Goal: Transaction & Acquisition: Book appointment/travel/reservation

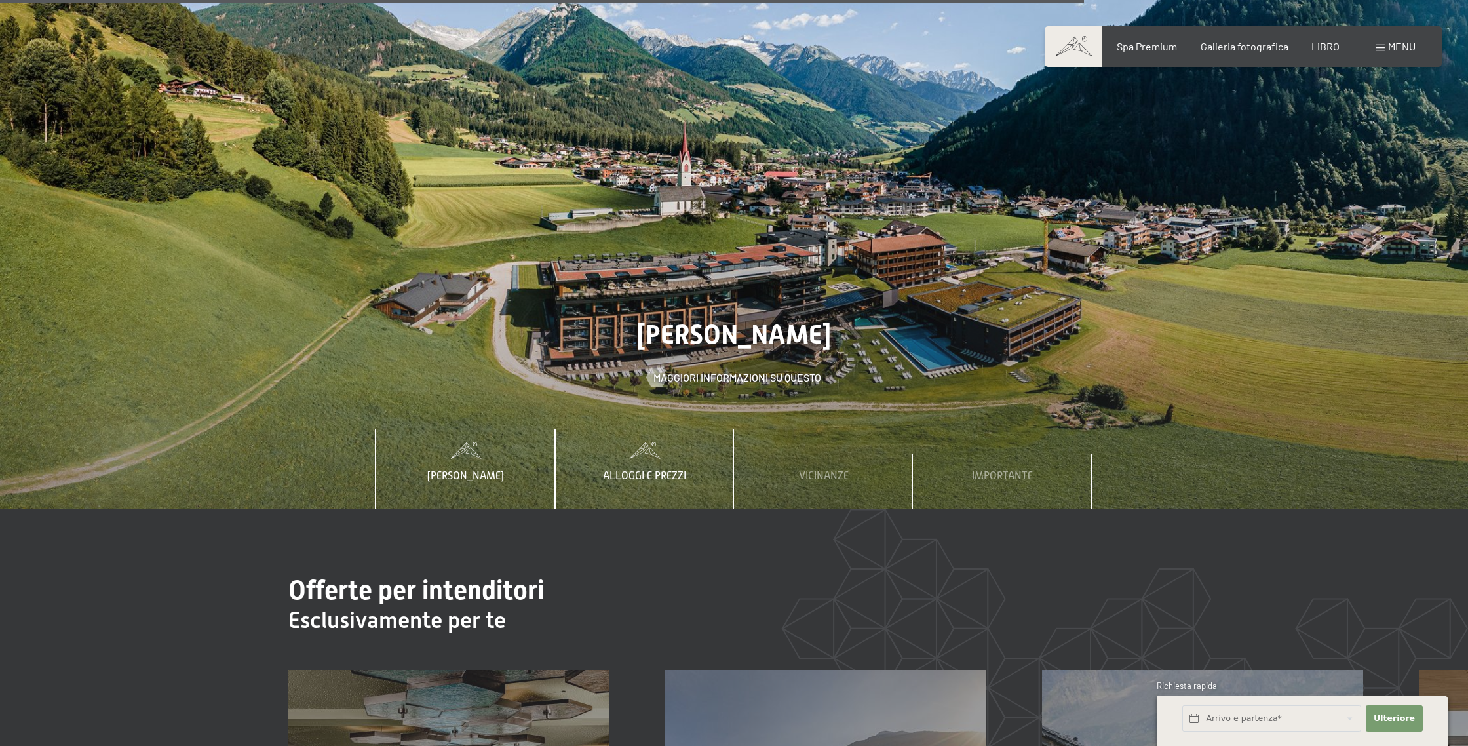
scroll to position [5351, 0]
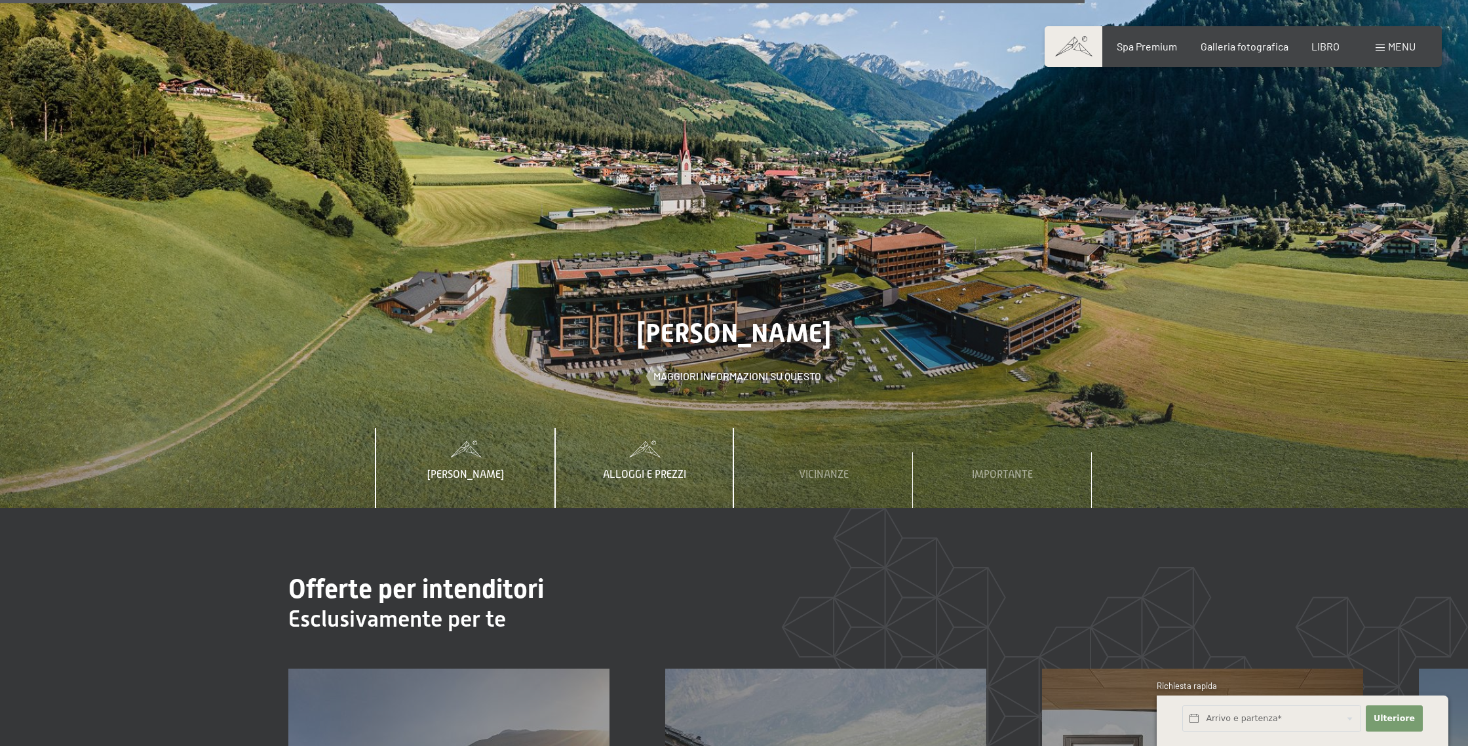
click at [660, 469] on font "Alloggi e prezzi" at bounding box center [644, 475] width 83 height 12
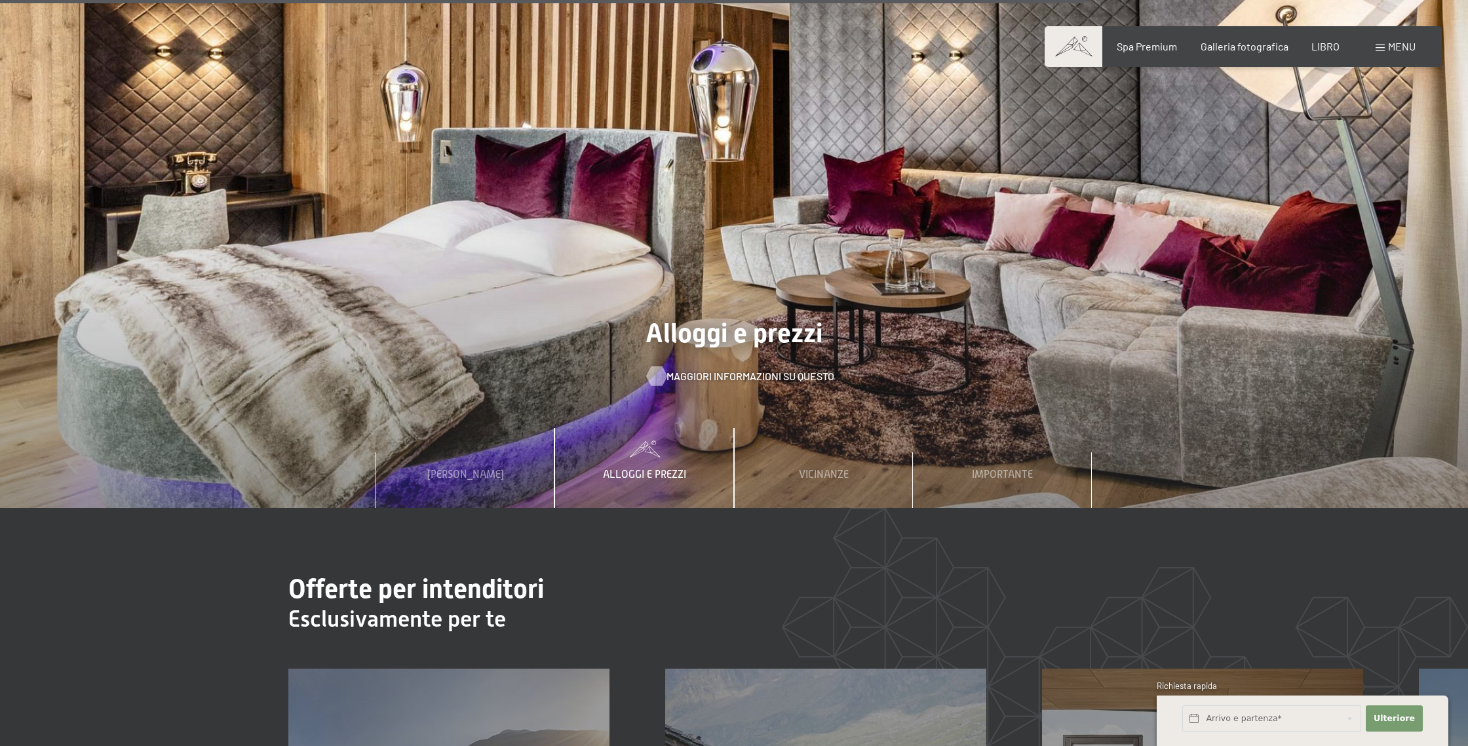
click at [697, 370] on font "Maggiori informazioni su questo" at bounding box center [751, 376] width 168 height 12
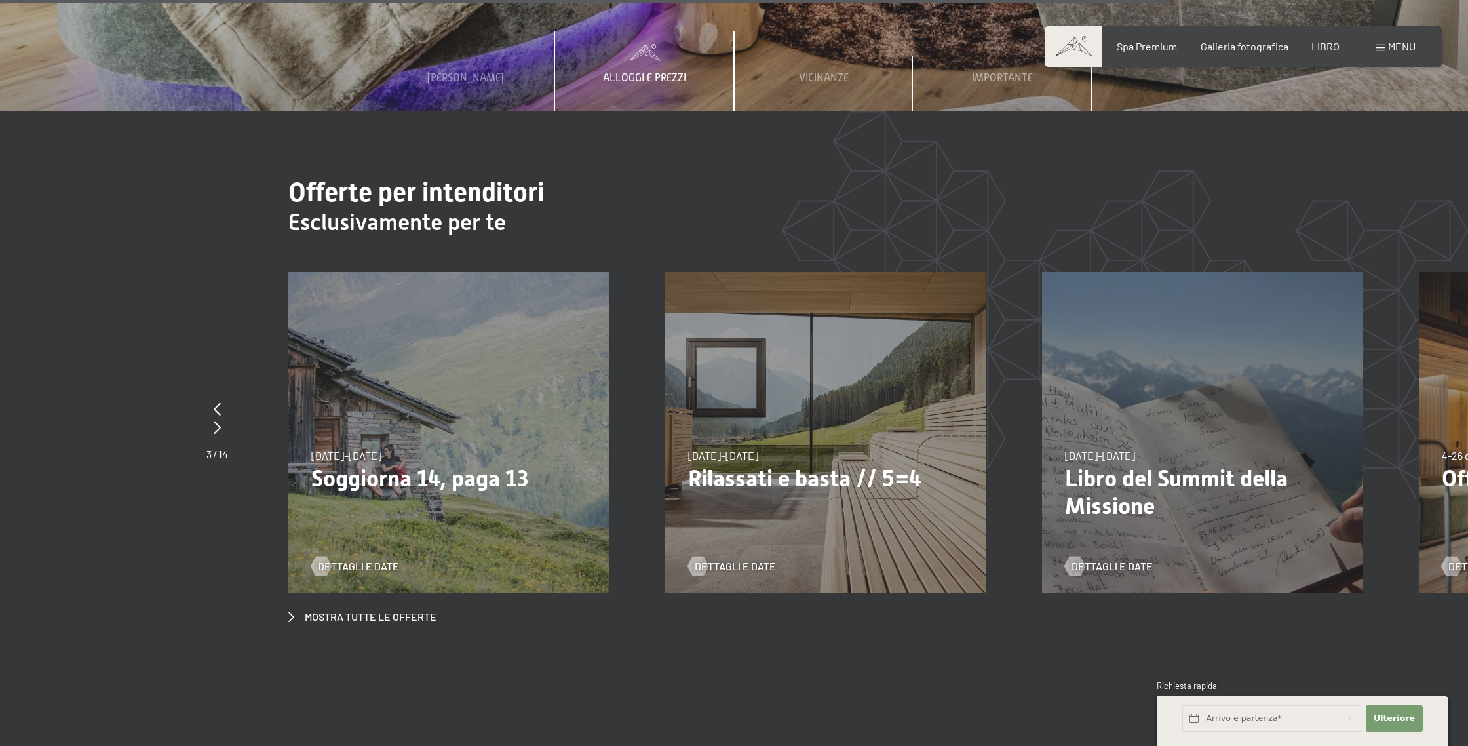
scroll to position [5750, 0]
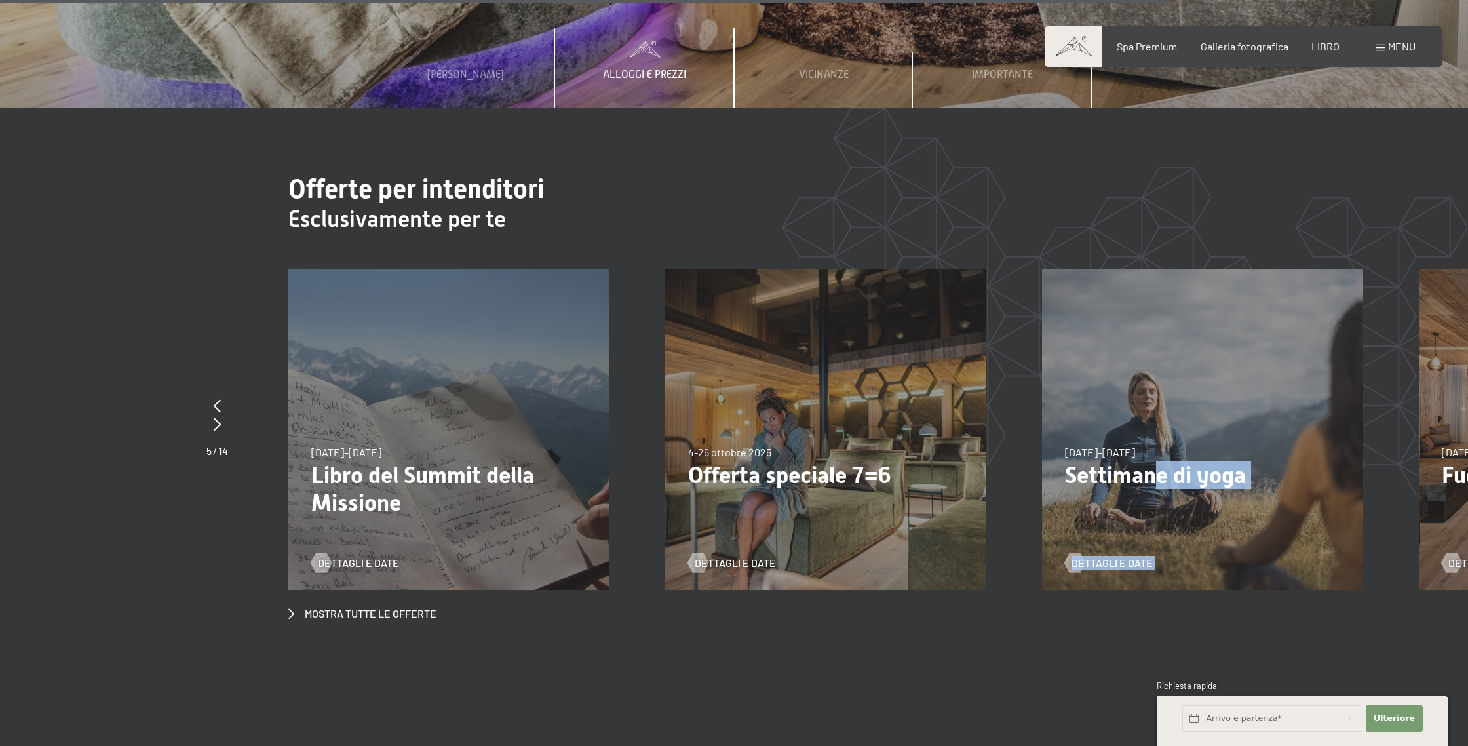
drag, startPoint x: 1149, startPoint y: 440, endPoint x: 1058, endPoint y: 435, distance: 91.2
click at [1077, 462] on font "Settimane di yoga" at bounding box center [1155, 475] width 181 height 26
drag, startPoint x: 1437, startPoint y: 440, endPoint x: 1201, endPoint y: 436, distance: 236.6
click at [1201, 269] on div "24 gennaio-9 febbraio 2026 24 gennaio-9 febbraio 2026 Scisafari: Sellaronda Dol…" at bounding box center [1417, 269] width 7537 height 0
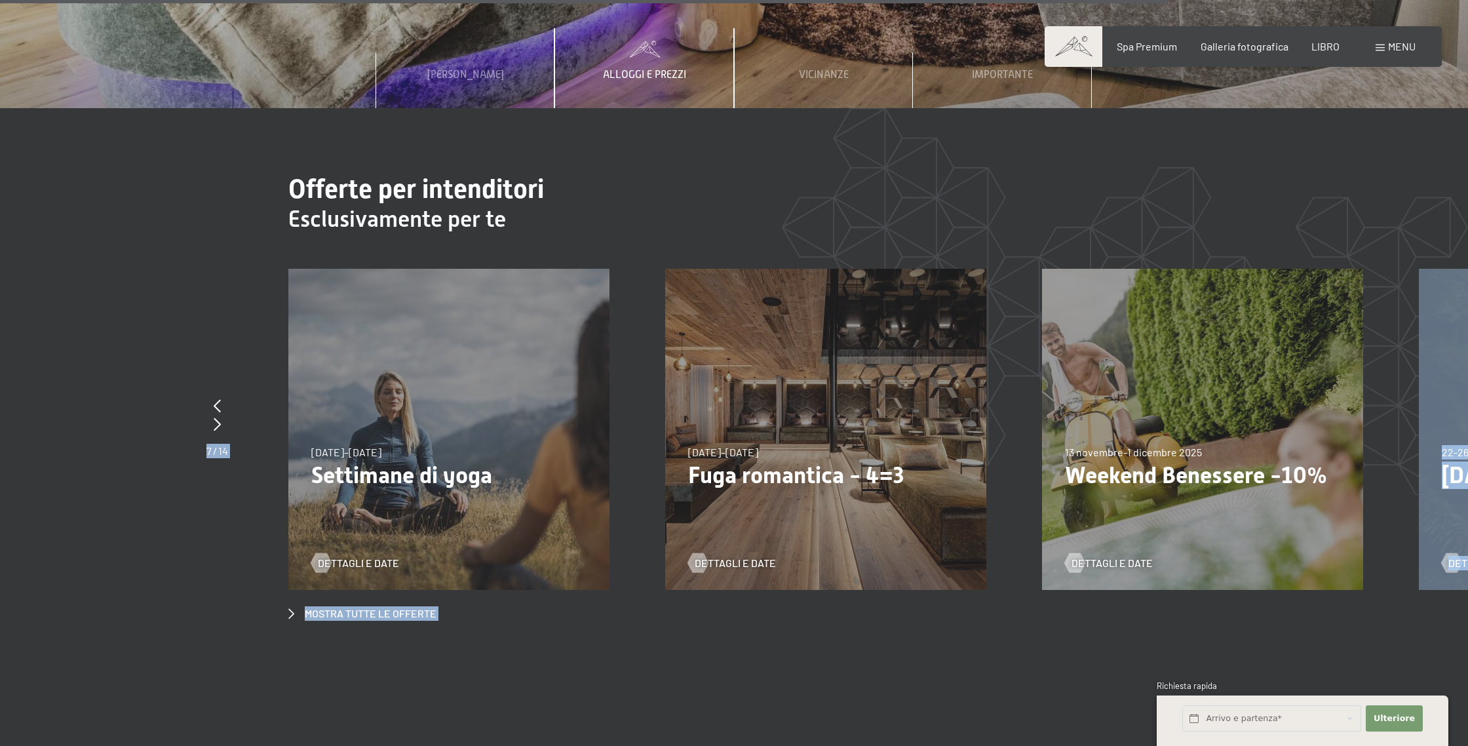
drag, startPoint x: 1444, startPoint y: 455, endPoint x: 696, endPoint y: 415, distance: 749.6
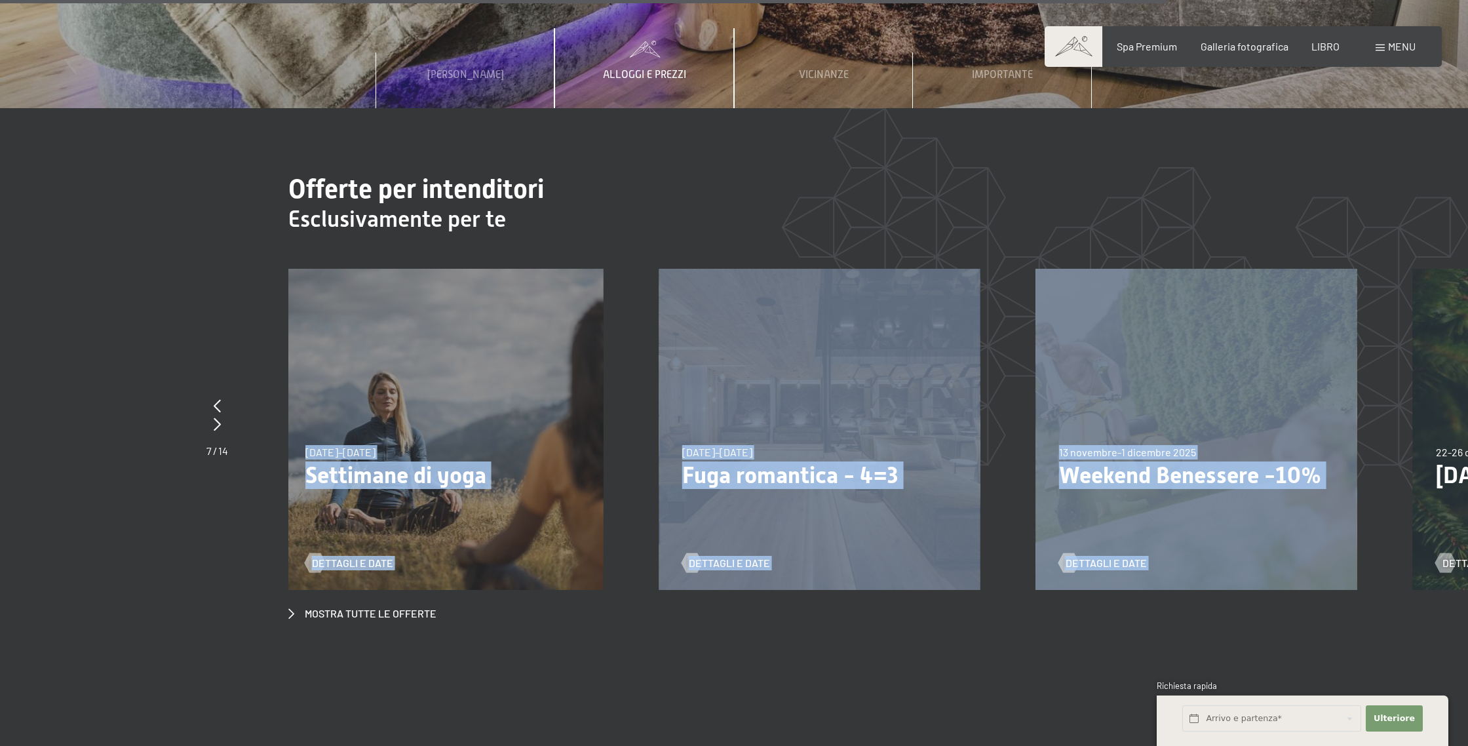
drag, startPoint x: 1226, startPoint y: 463, endPoint x: 627, endPoint y: 426, distance: 600.8
click at [628, 269] on div "24 gennaio-9 febbraio 2026 24 gennaio-9 febbraio 2026 Scisafari: Sellaronda Dol…" at bounding box center [659, 269] width 7537 height 0
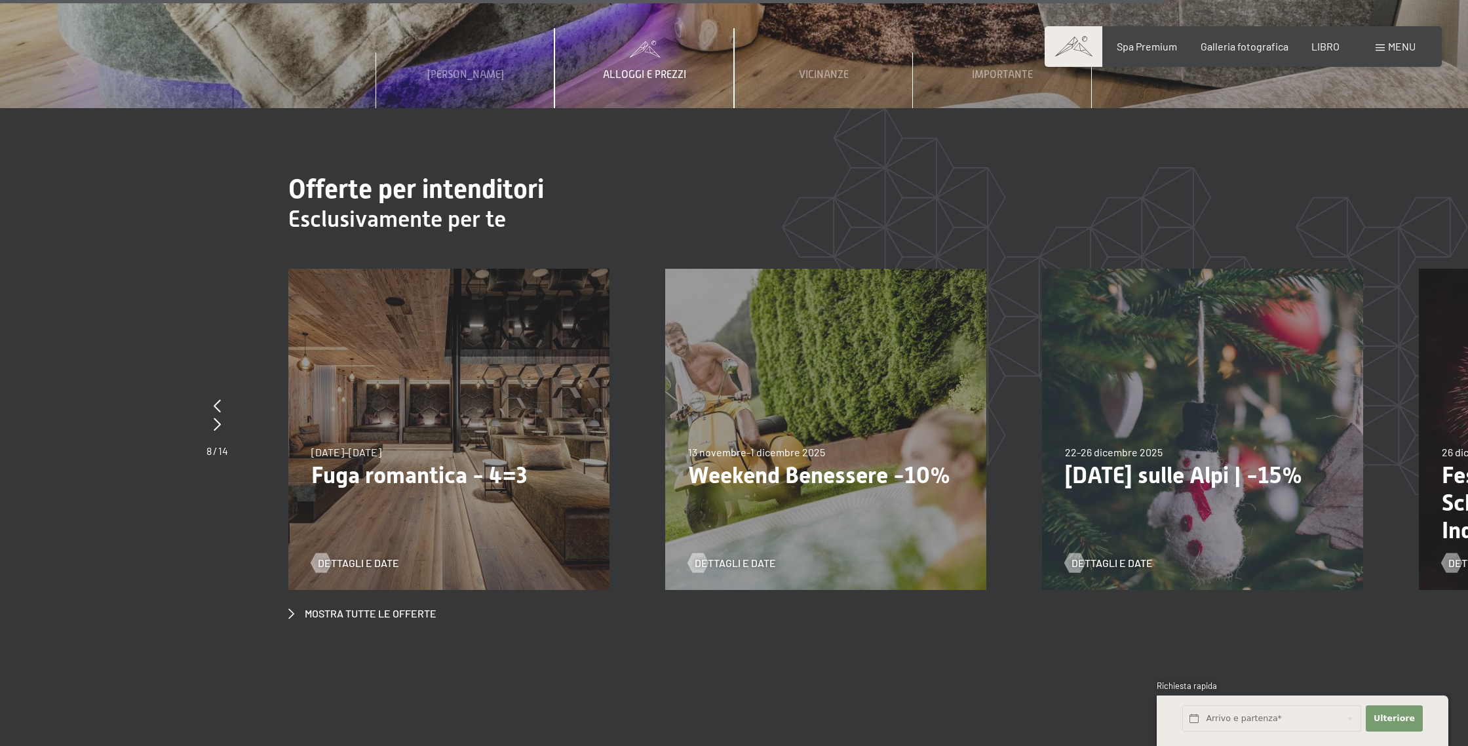
click at [1109, 462] on font "Natale sulle Alpi | -15%" at bounding box center [1183, 475] width 237 height 26
click at [1120, 462] on font "Natale sulle Alpi | -15%" at bounding box center [1183, 475] width 237 height 26
click at [1110, 556] on font "Dettagli e date" at bounding box center [1125, 562] width 81 height 12
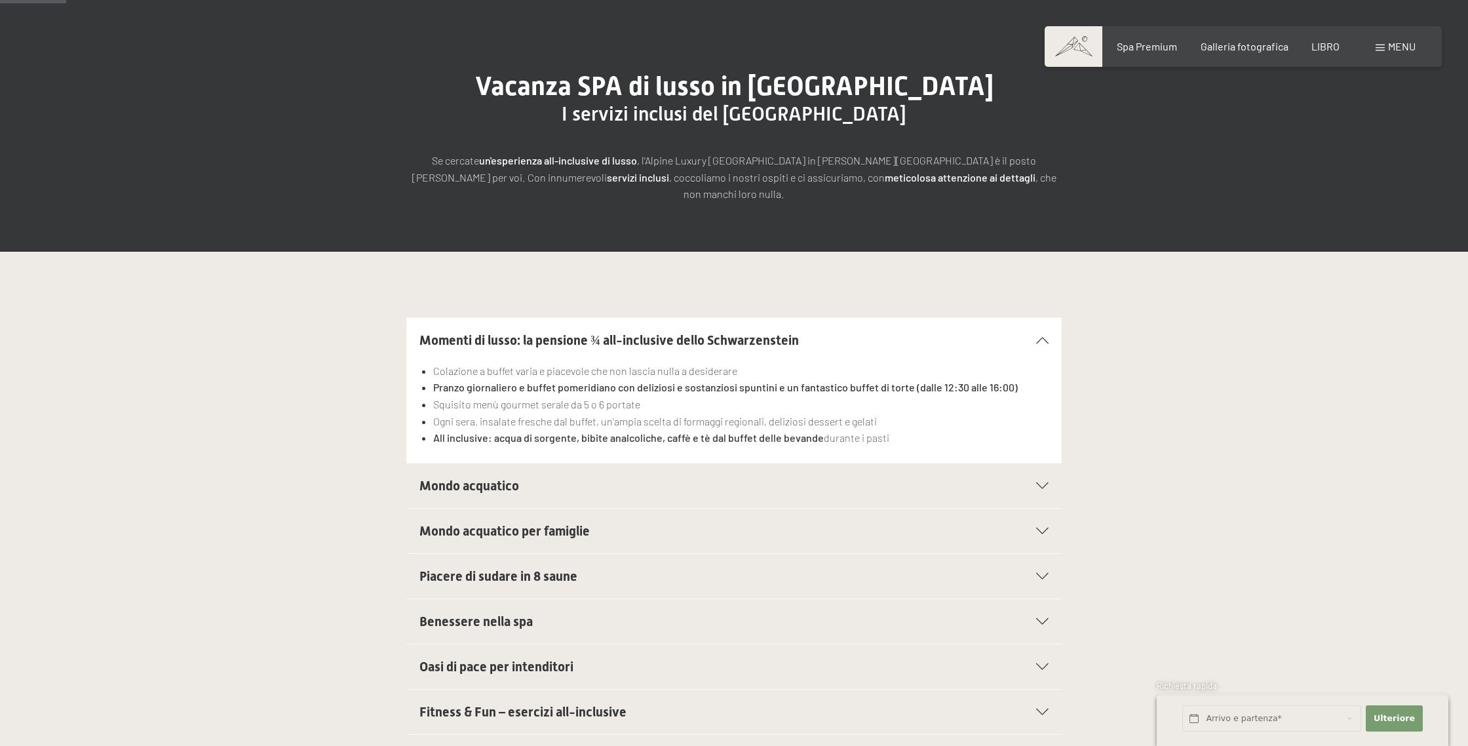
scroll to position [48, 0]
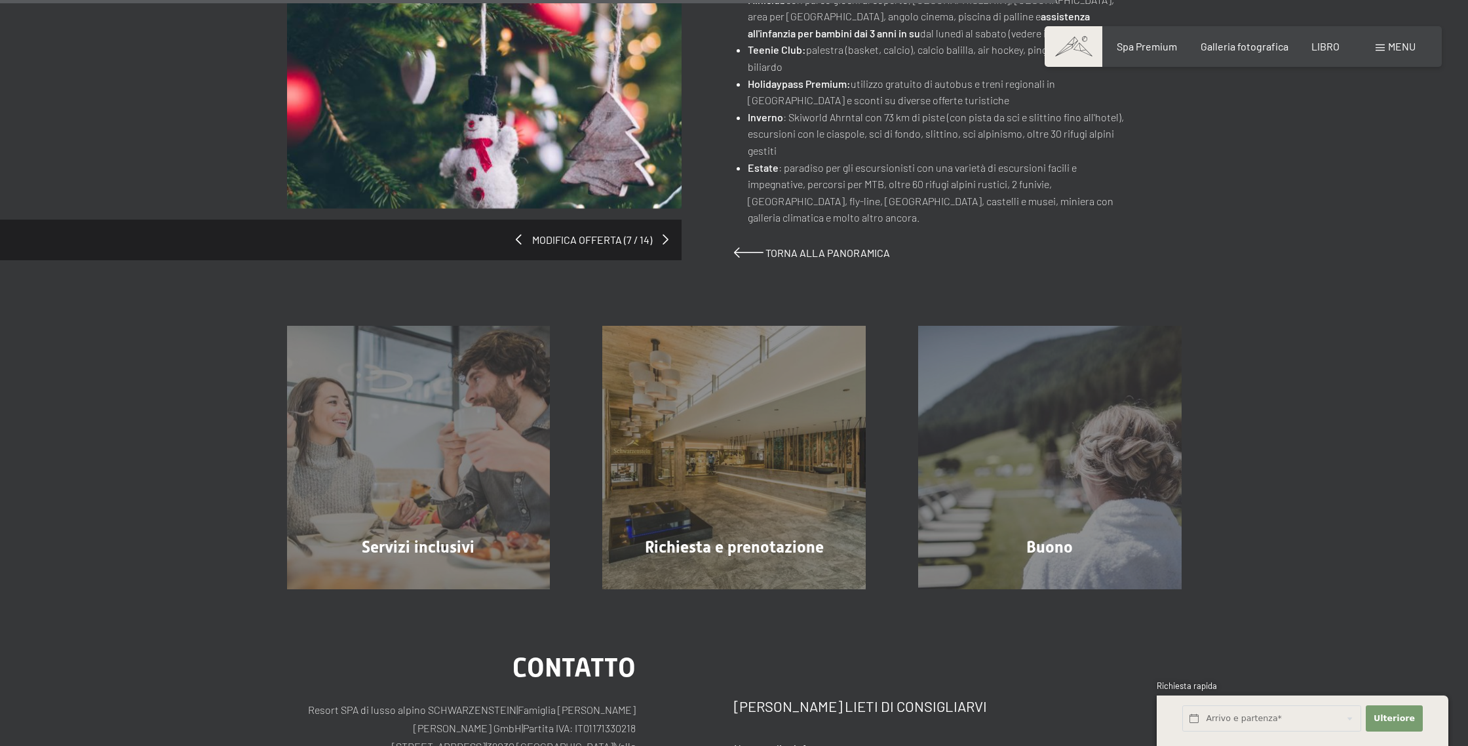
scroll to position [1092, 0]
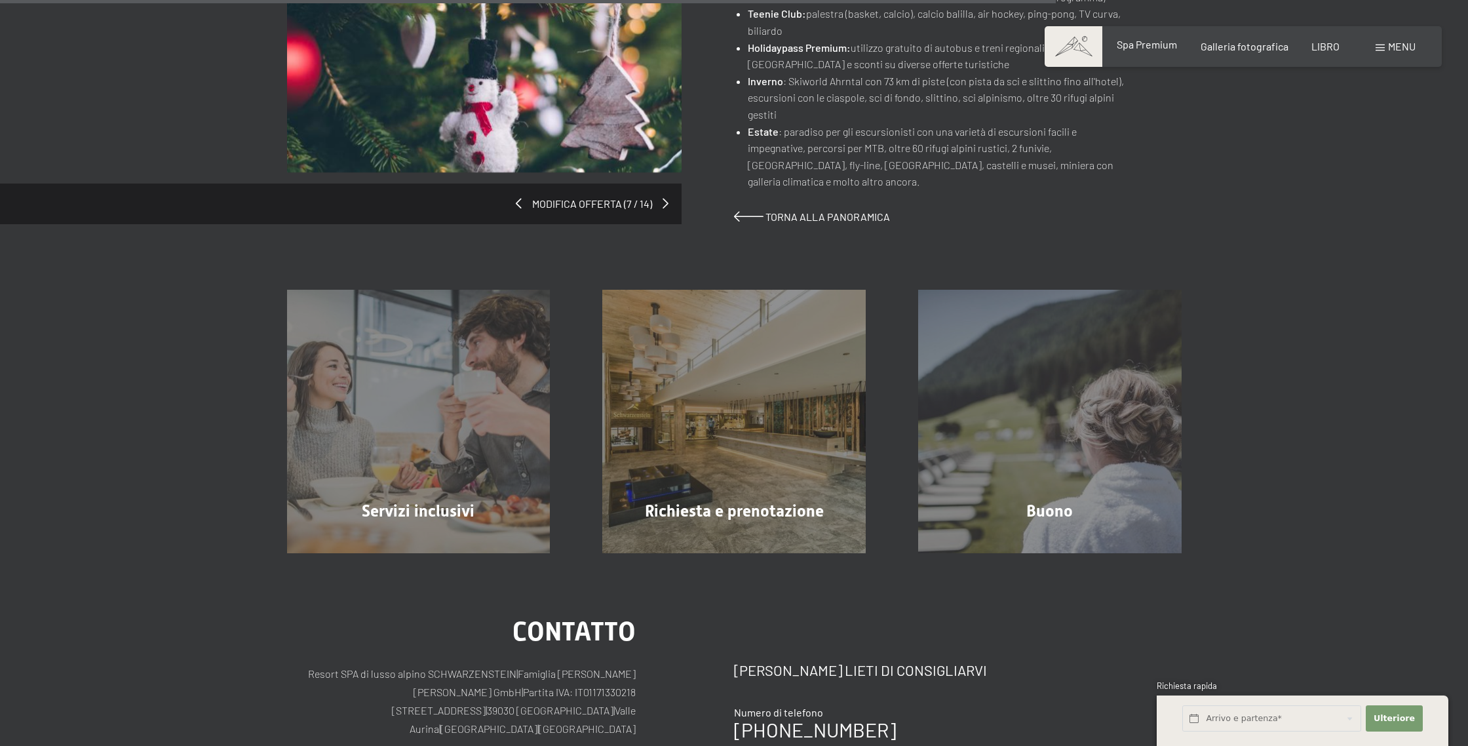
click at [1144, 39] on font "Spa Premium" at bounding box center [1147, 44] width 60 height 12
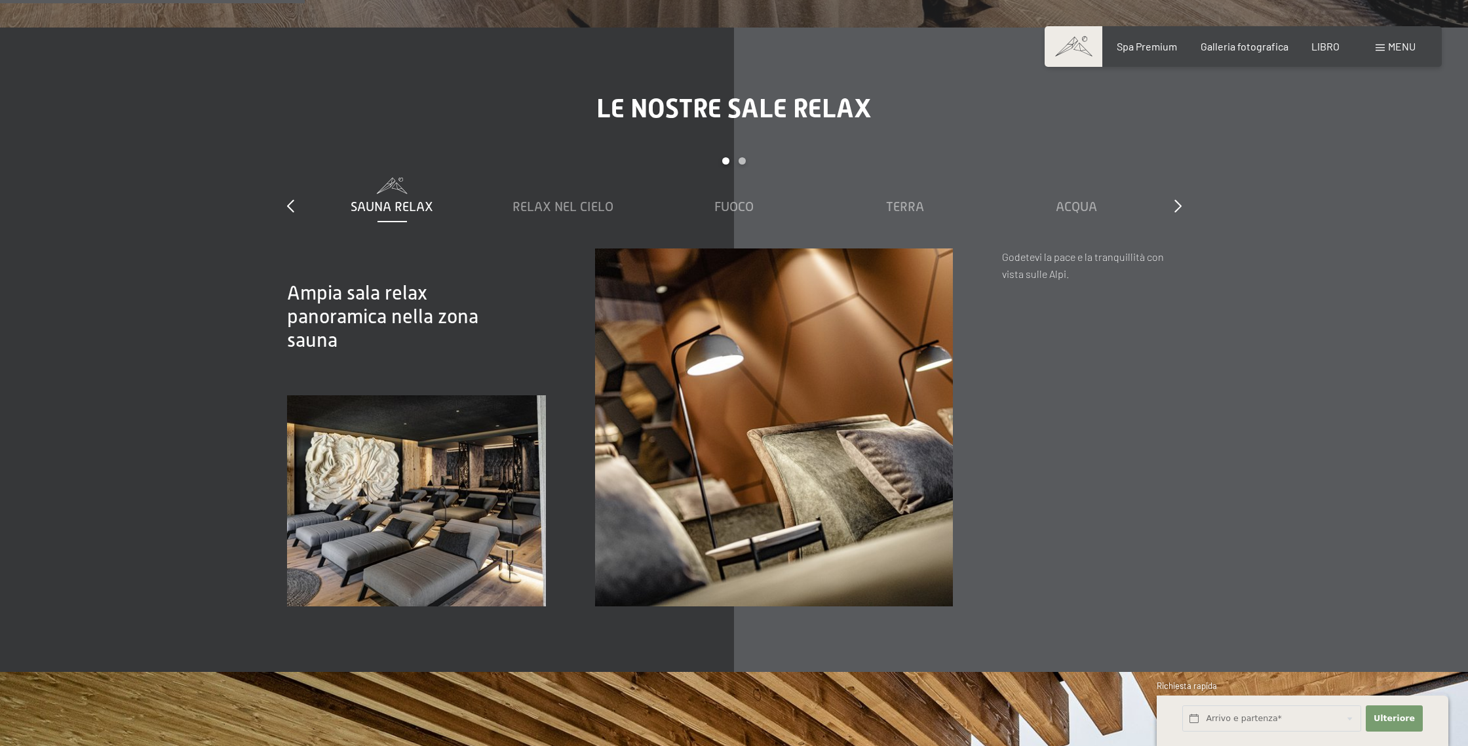
scroll to position [2154, 0]
click at [576, 210] on font "Relax nel cielo" at bounding box center [563, 207] width 101 height 14
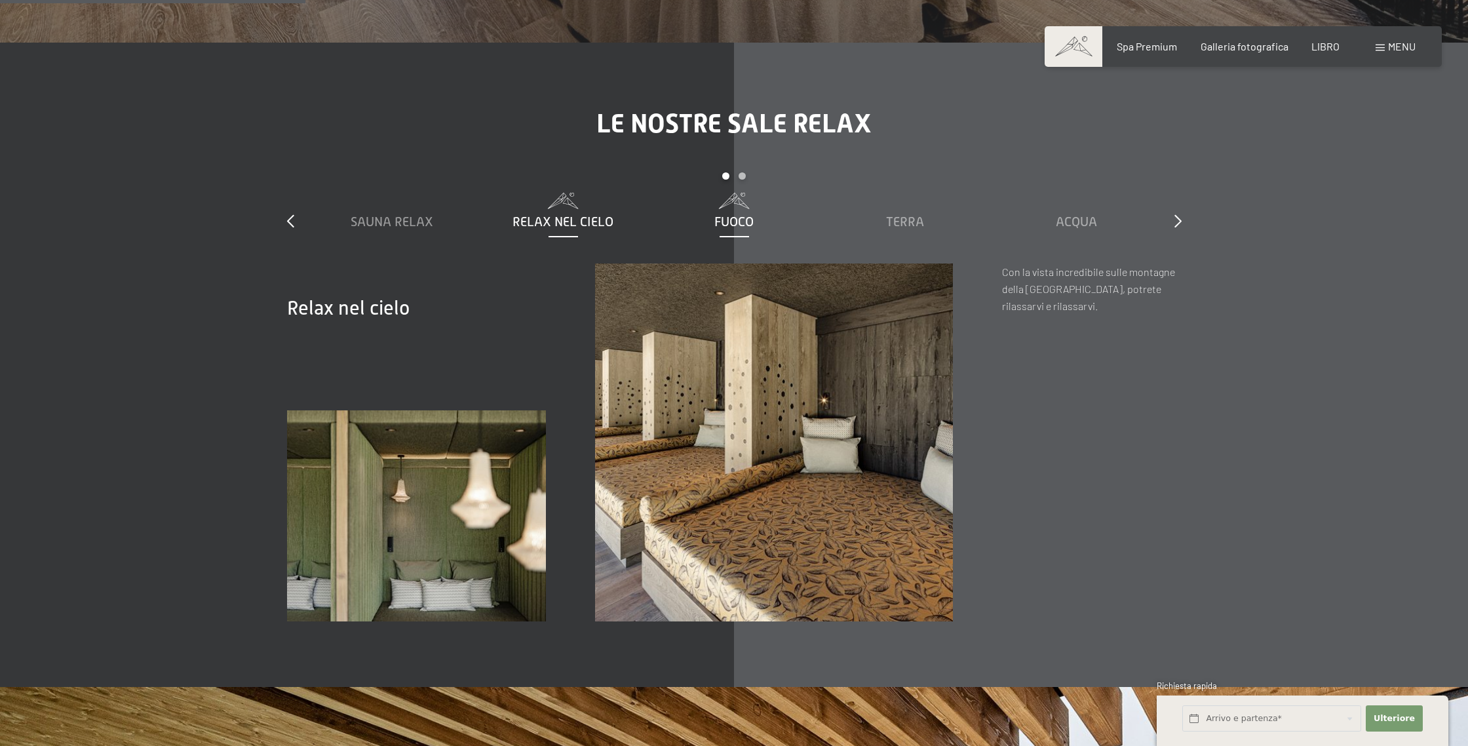
scroll to position [2137, 0]
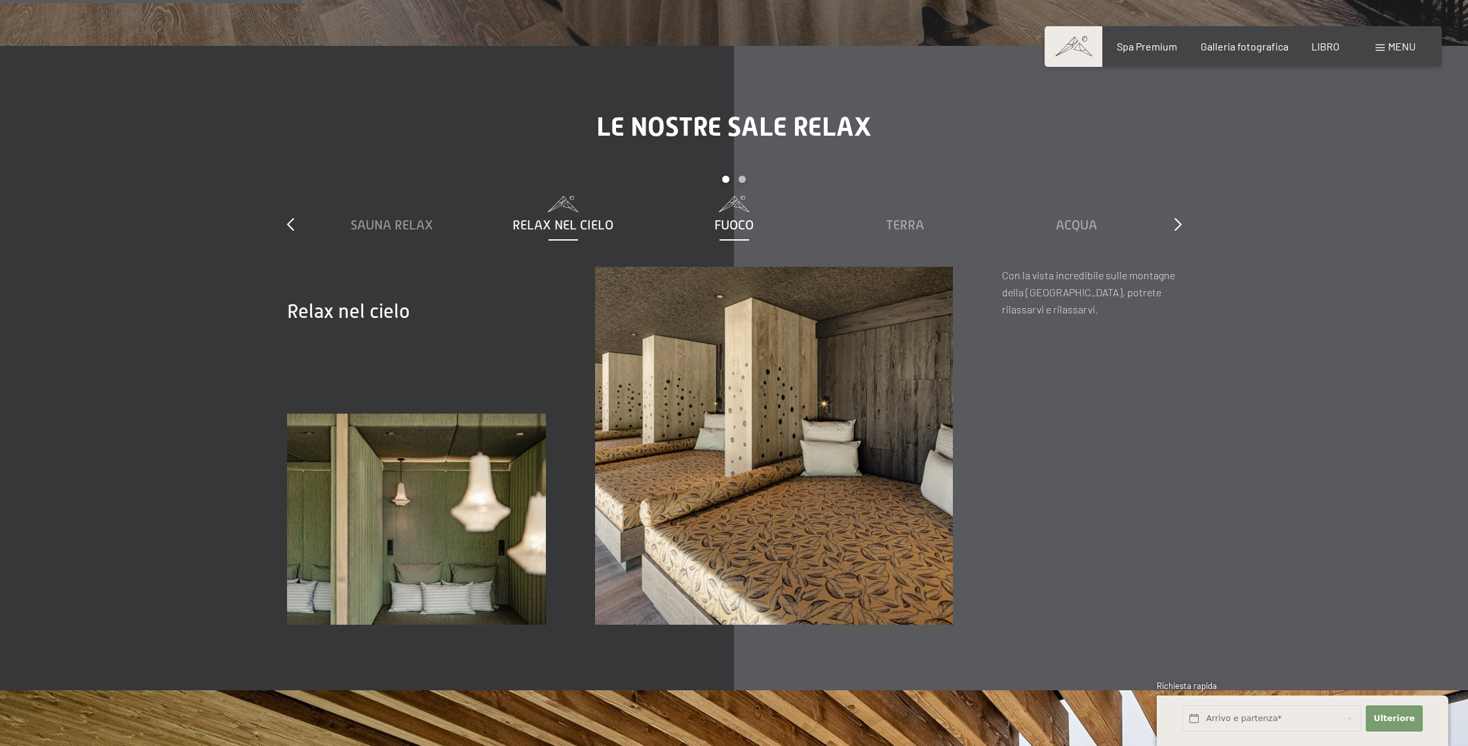
click at [731, 220] on font "Fuoco" at bounding box center [733, 225] width 39 height 14
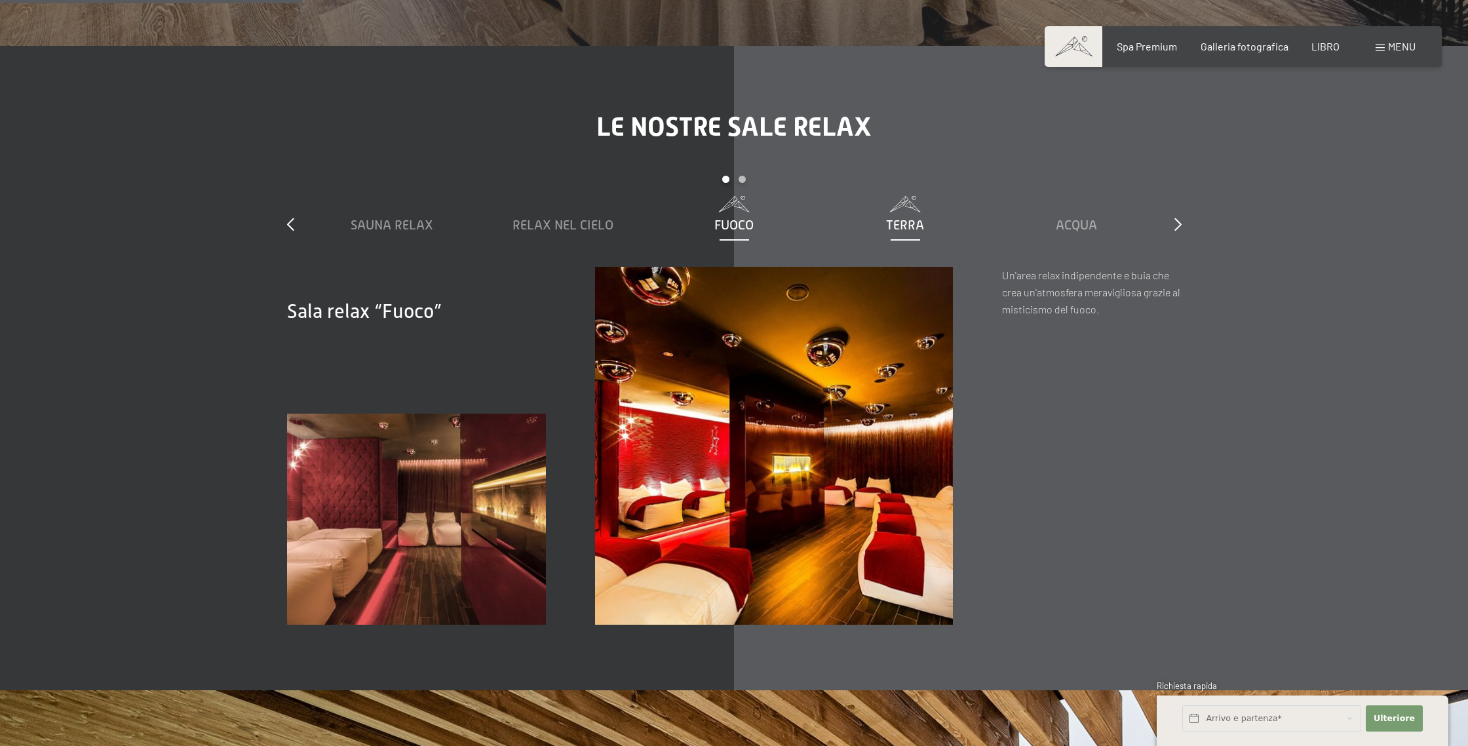
click at [903, 227] on font "Terra" at bounding box center [905, 225] width 38 height 14
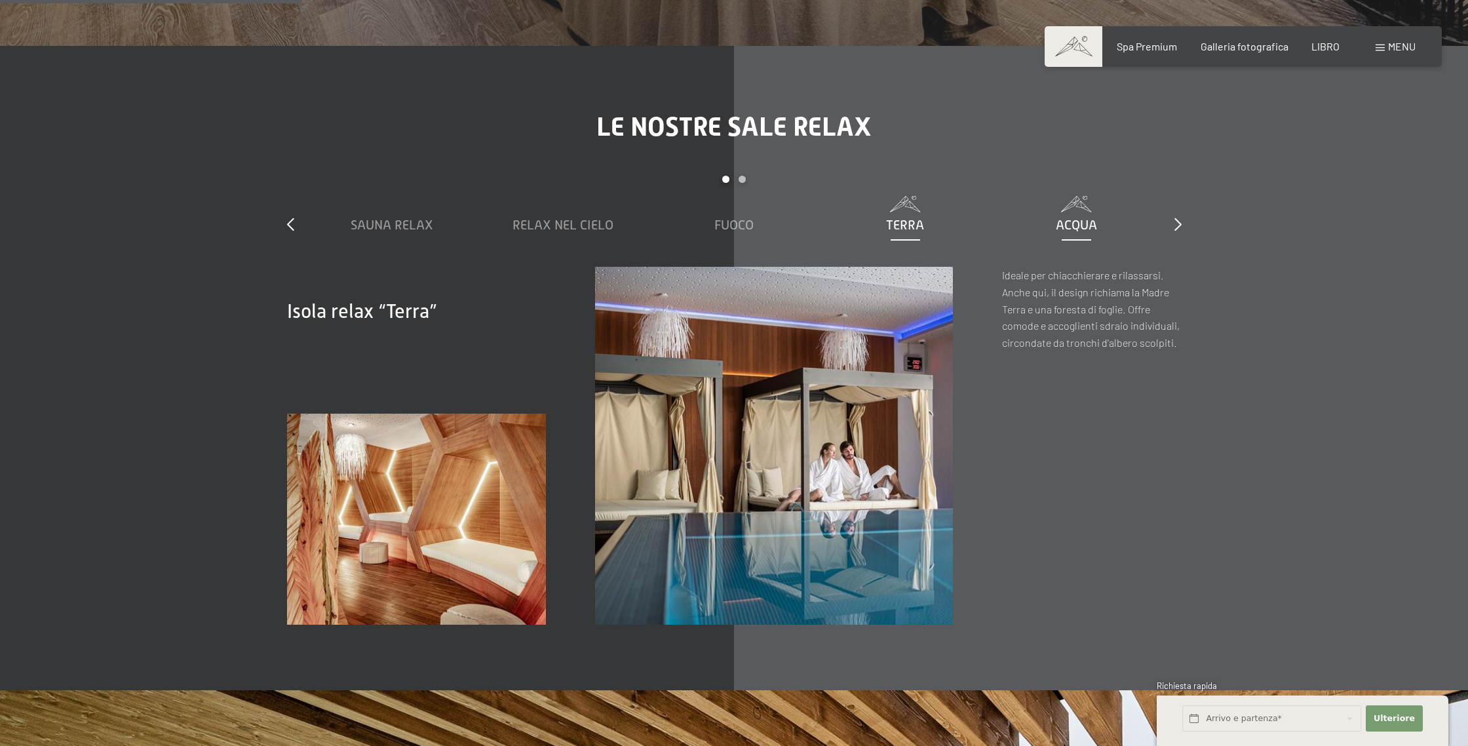
click at [1068, 227] on font "Acqua" at bounding box center [1076, 225] width 41 height 14
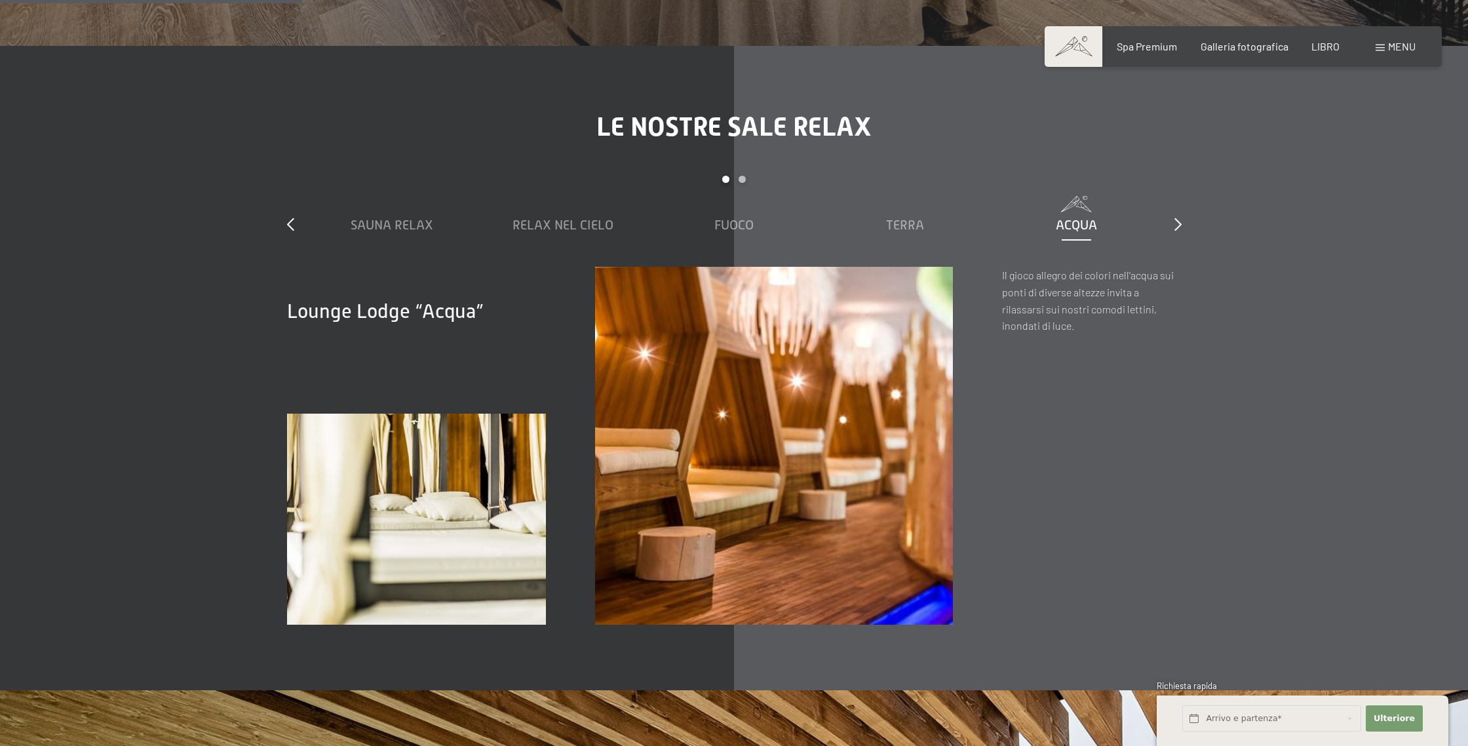
click at [1172, 225] on div "diapositiva 1 a 5 di 7 Sauna Relax Relax nel cielo Fuoco Terra Acqua Aria Nuvol…" at bounding box center [734, 221] width 895 height 91
click at [1176, 225] on icon at bounding box center [1177, 224] width 7 height 13
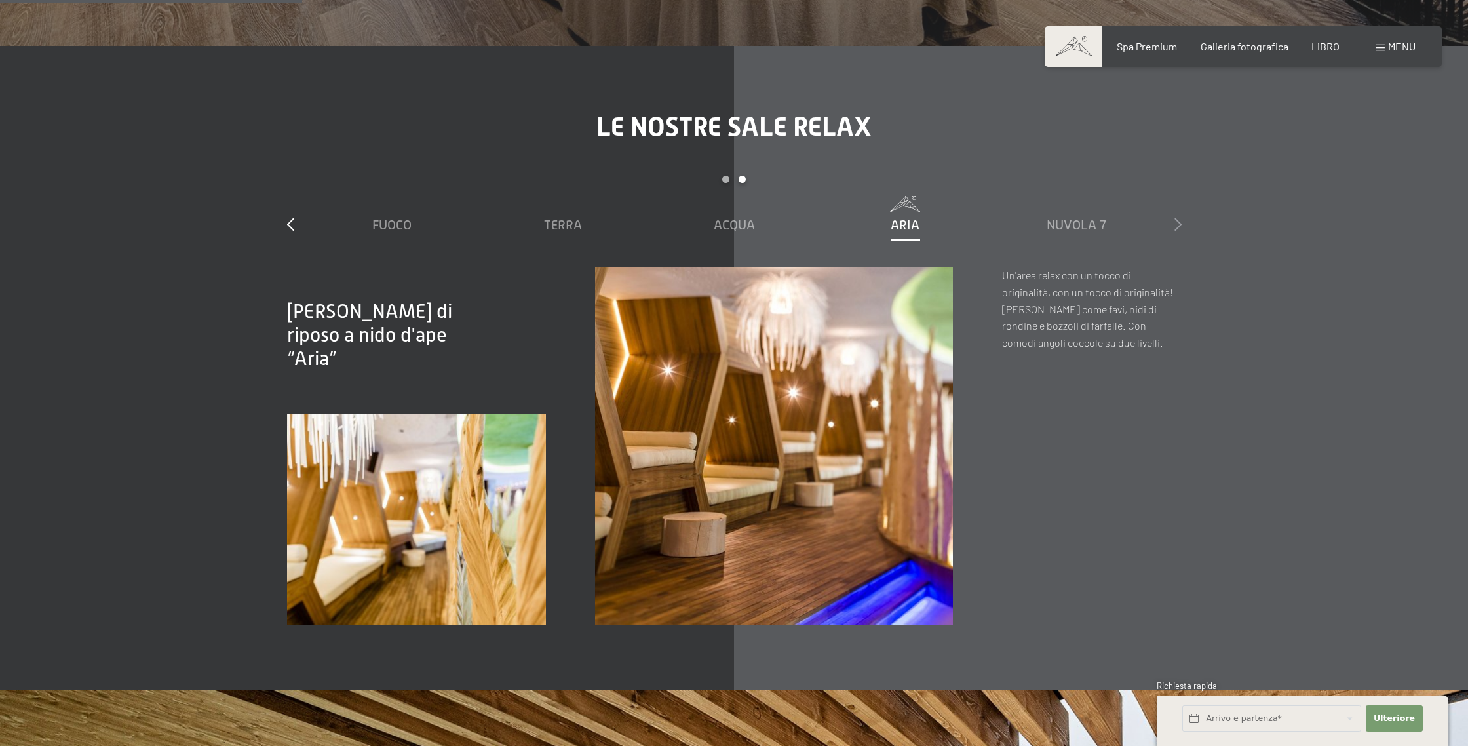
click at [1179, 224] on icon at bounding box center [1177, 224] width 7 height 13
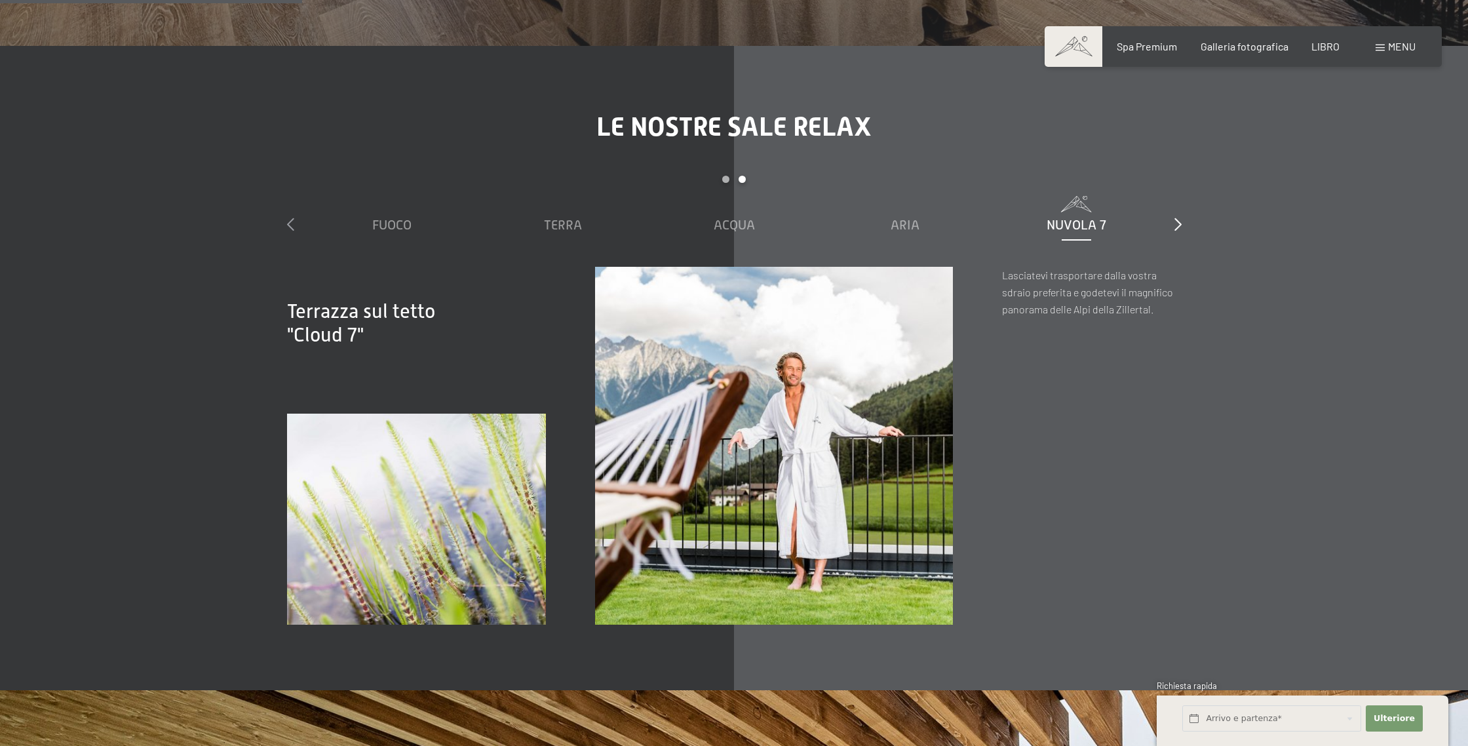
click at [290, 221] on icon at bounding box center [290, 224] width 7 height 13
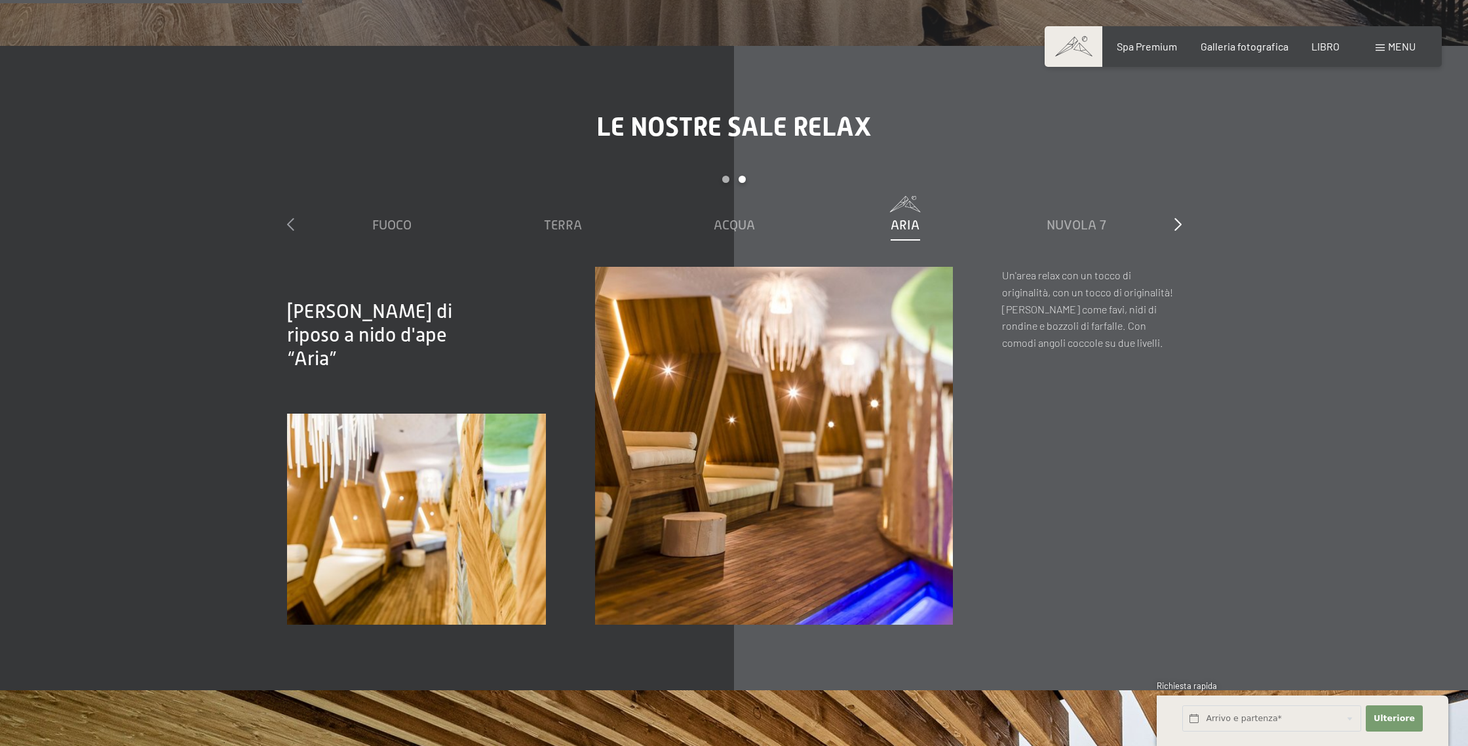
click at [290, 221] on icon at bounding box center [290, 224] width 7 height 13
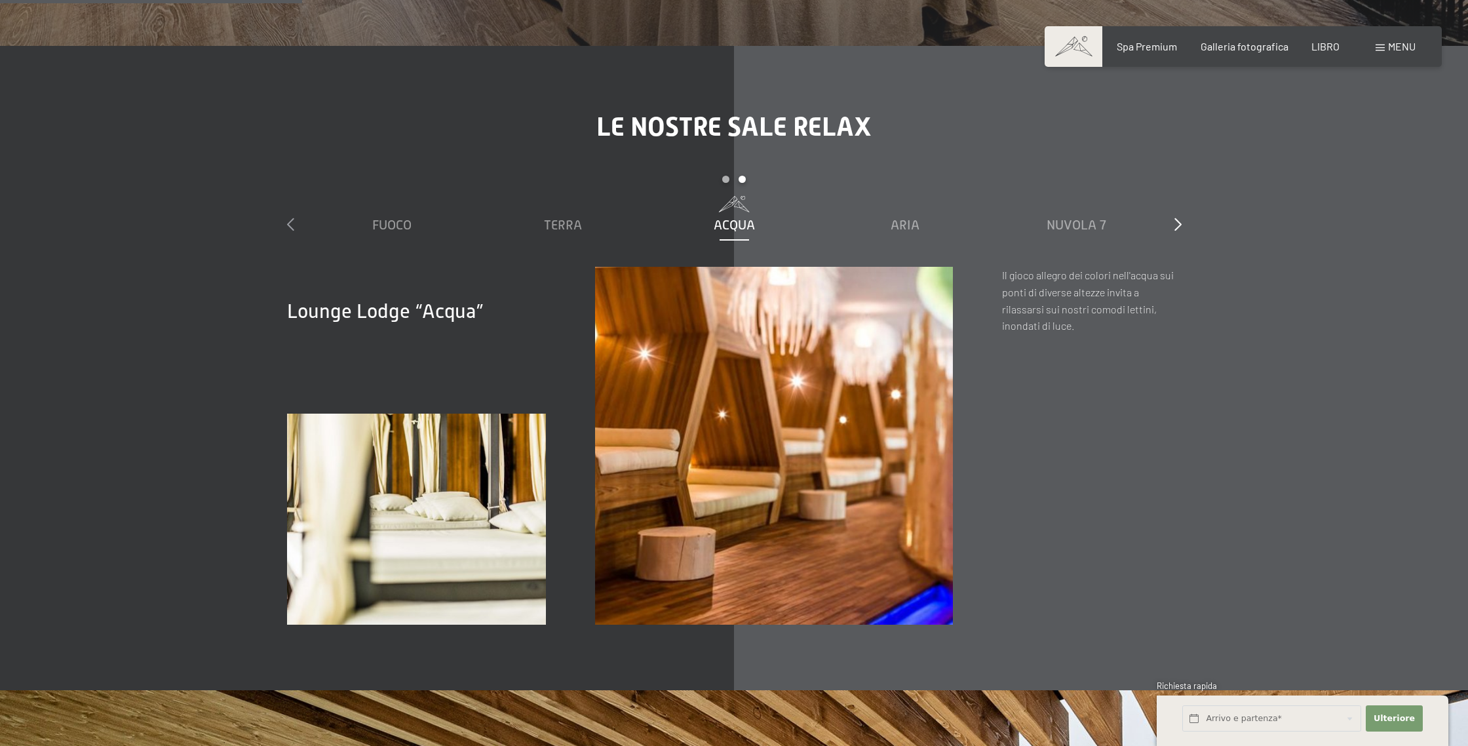
click at [290, 221] on icon at bounding box center [290, 224] width 7 height 13
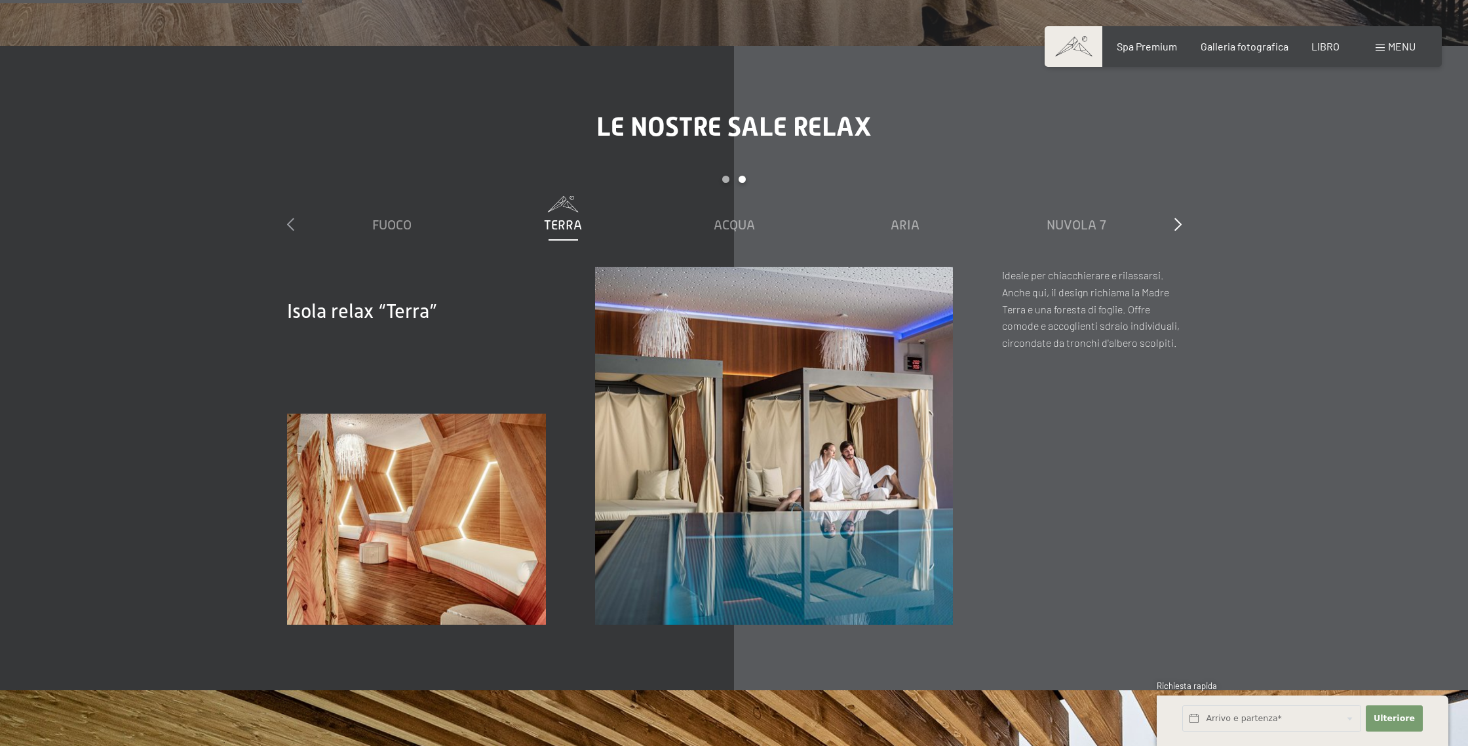
click at [290, 221] on icon at bounding box center [290, 224] width 7 height 13
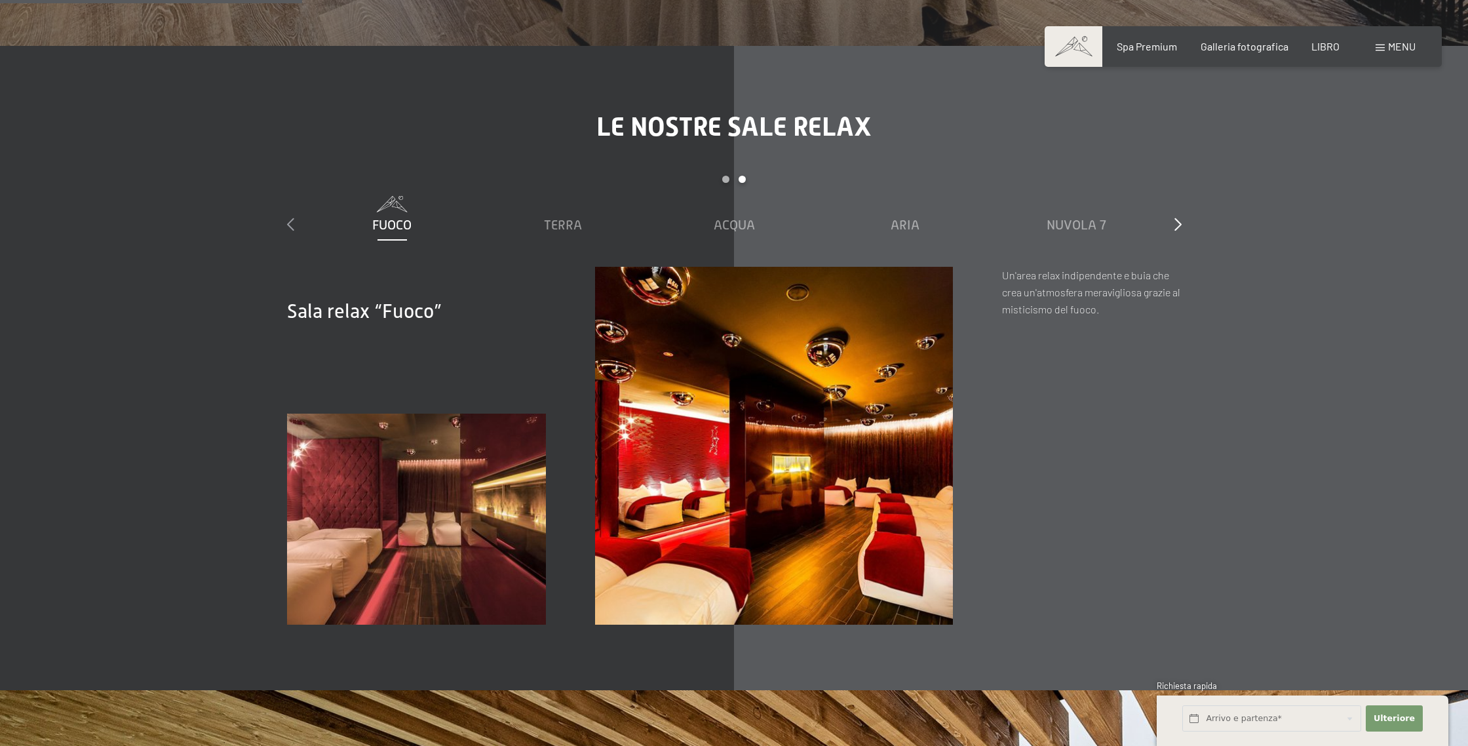
click at [290, 221] on icon at bounding box center [290, 224] width 7 height 13
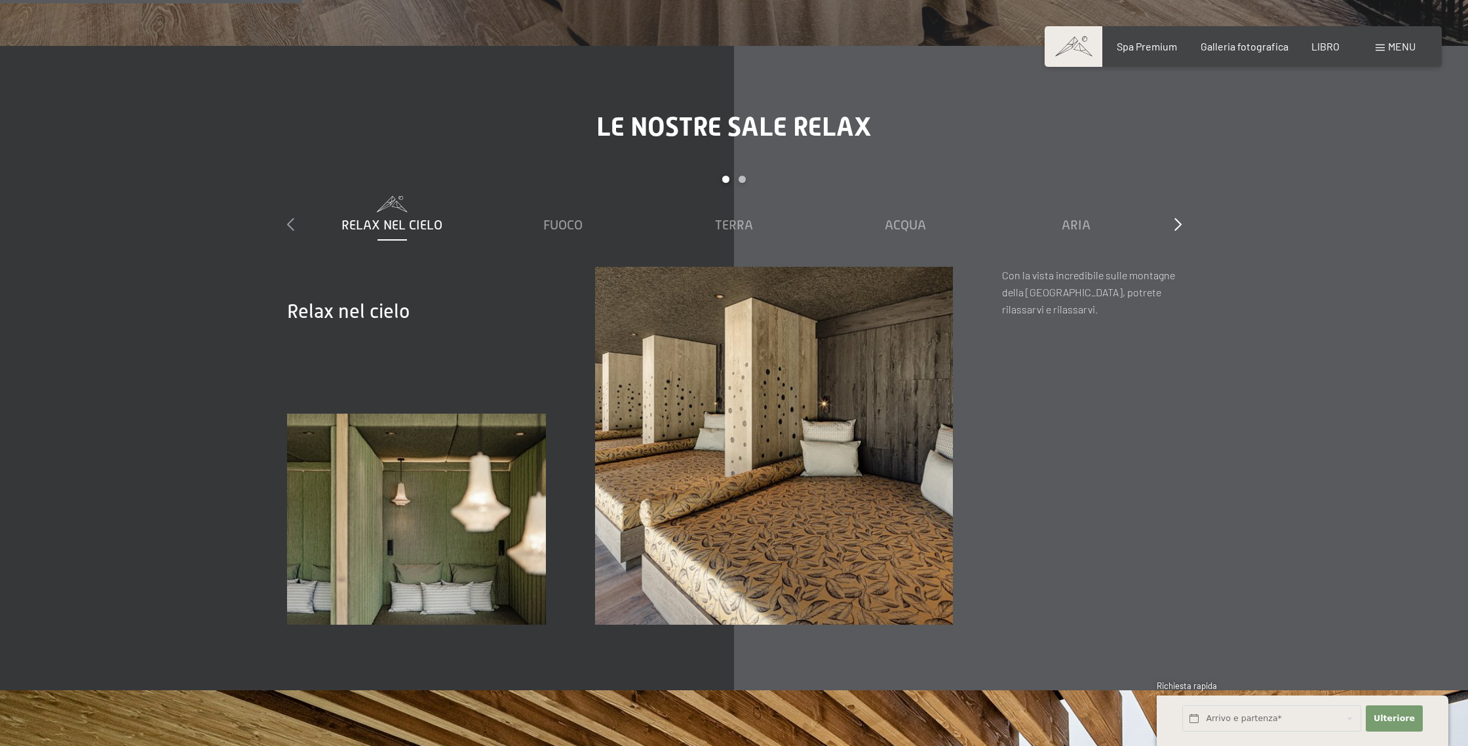
click at [290, 221] on icon at bounding box center [290, 224] width 7 height 13
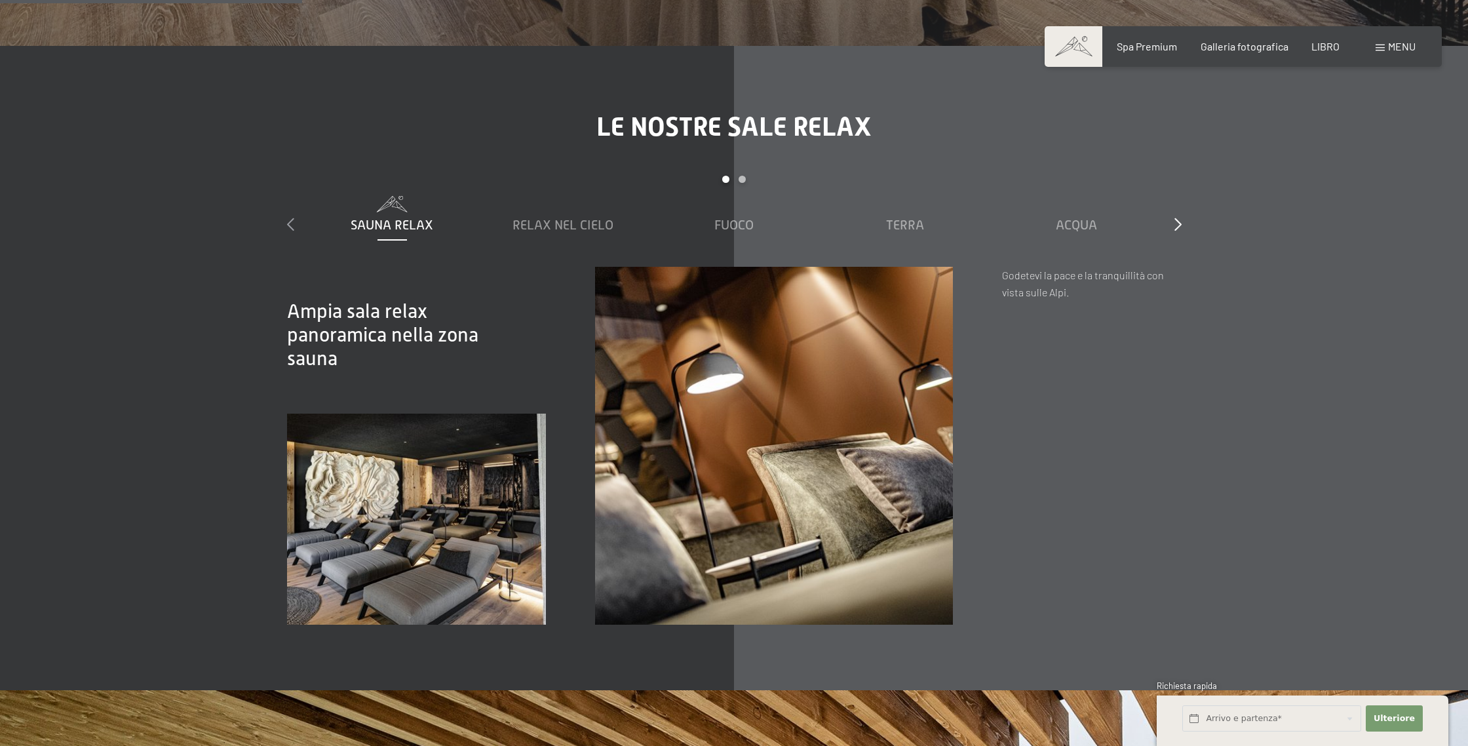
click at [290, 221] on icon at bounding box center [290, 224] width 7 height 13
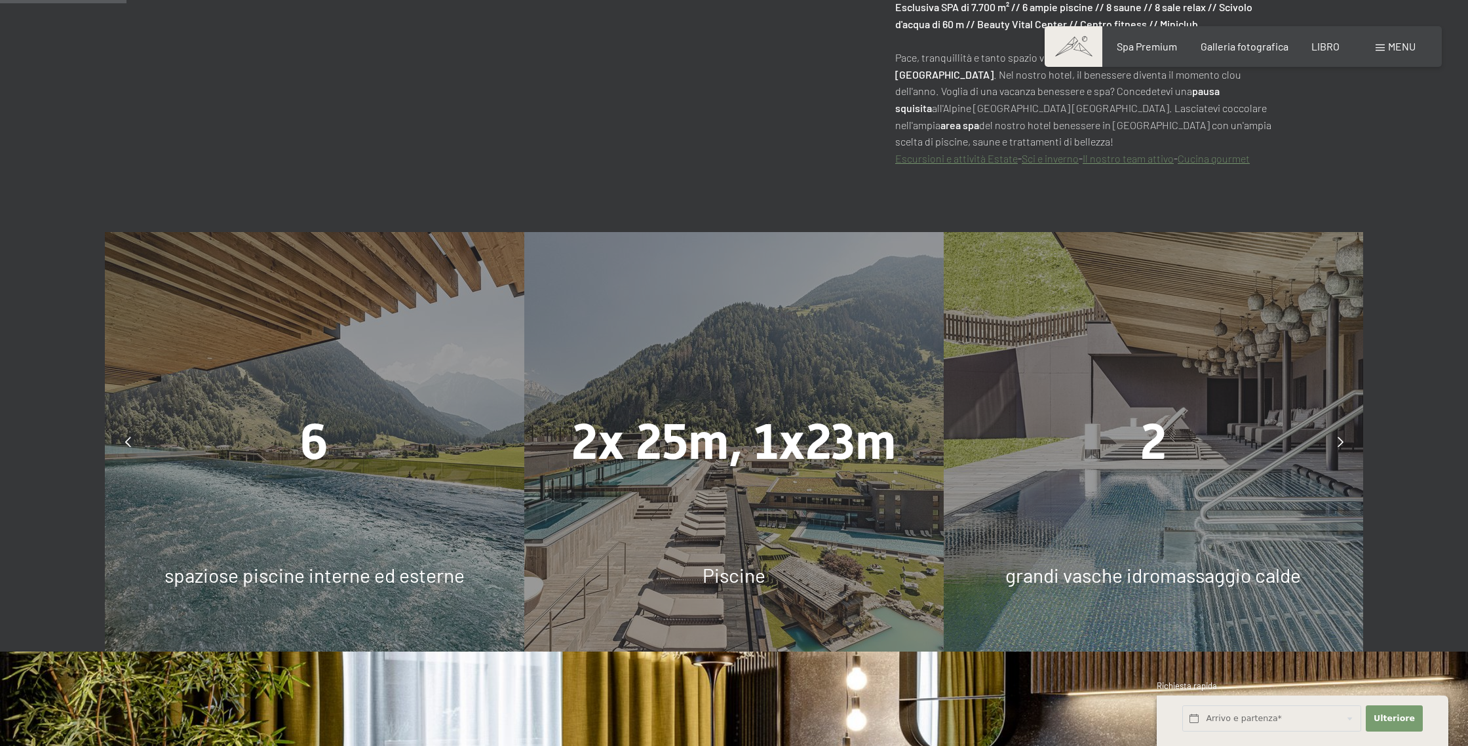
scroll to position [892, 0]
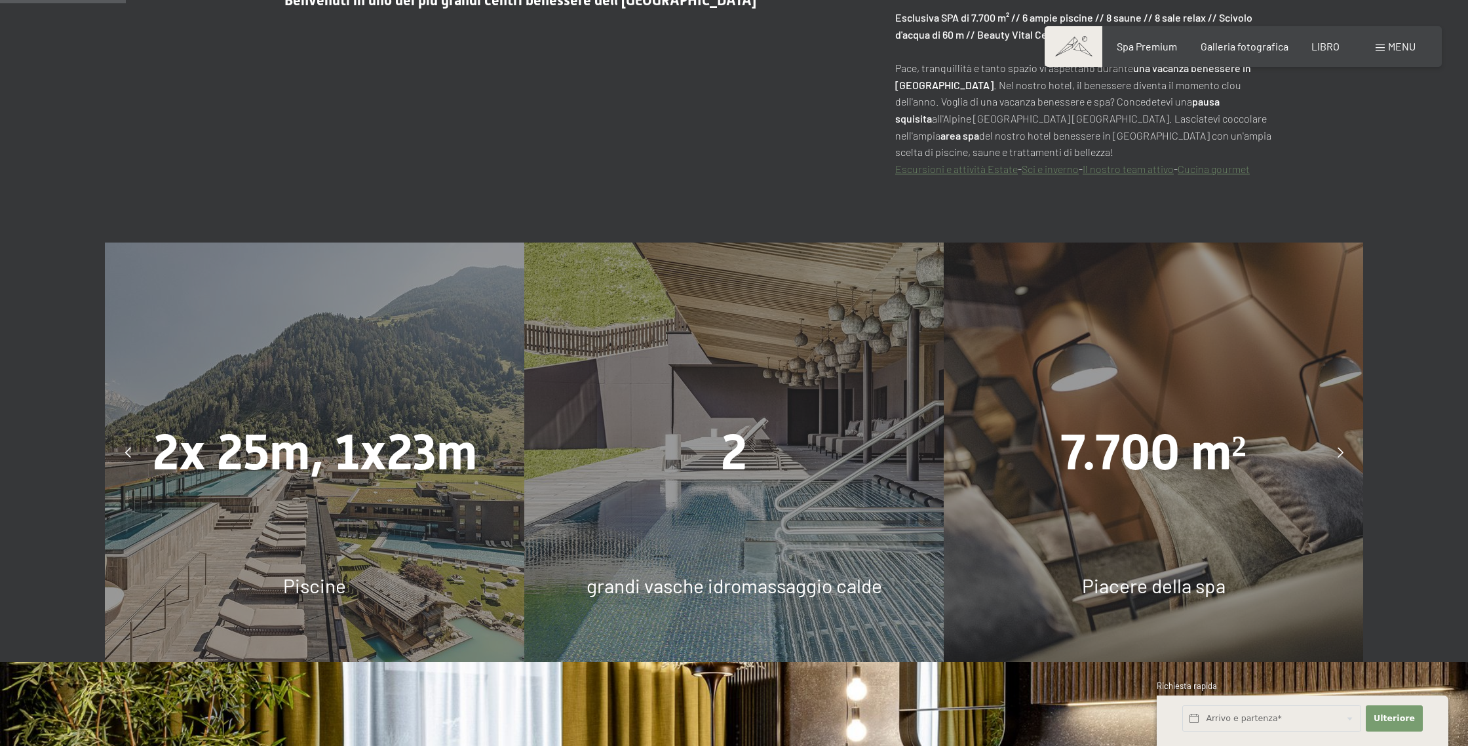
click at [1344, 450] on div at bounding box center [1340, 452] width 33 height 33
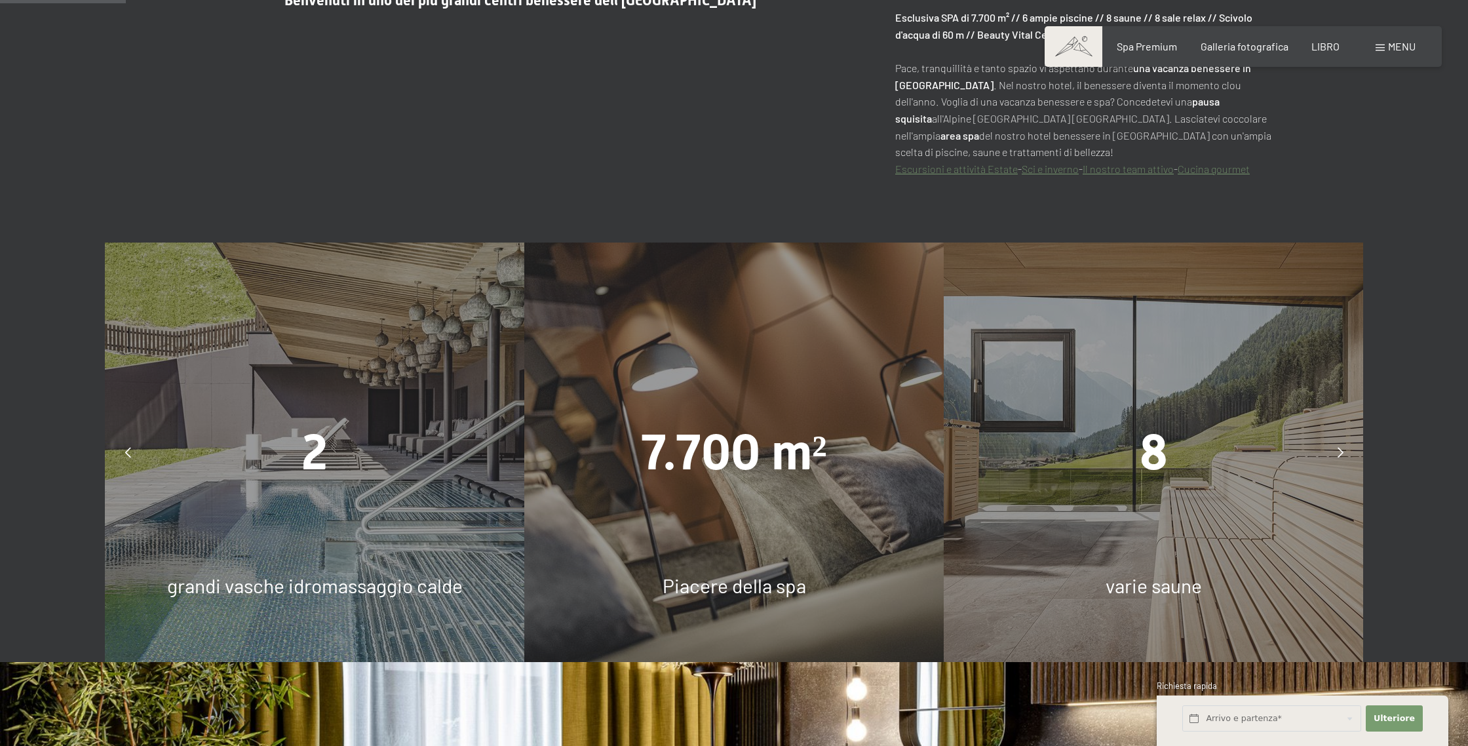
click at [1341, 450] on icon at bounding box center [1341, 452] width 6 height 10
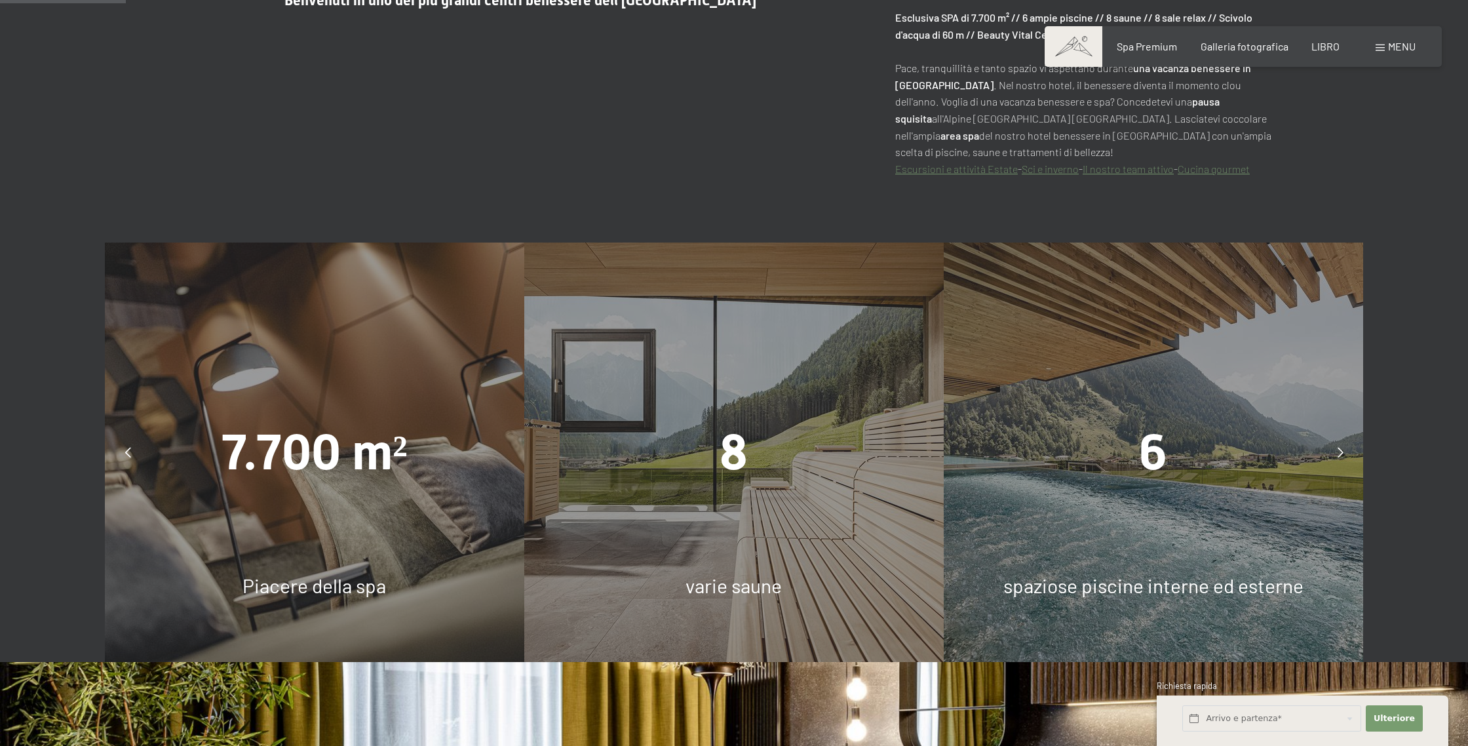
click at [1345, 452] on div at bounding box center [1340, 452] width 33 height 33
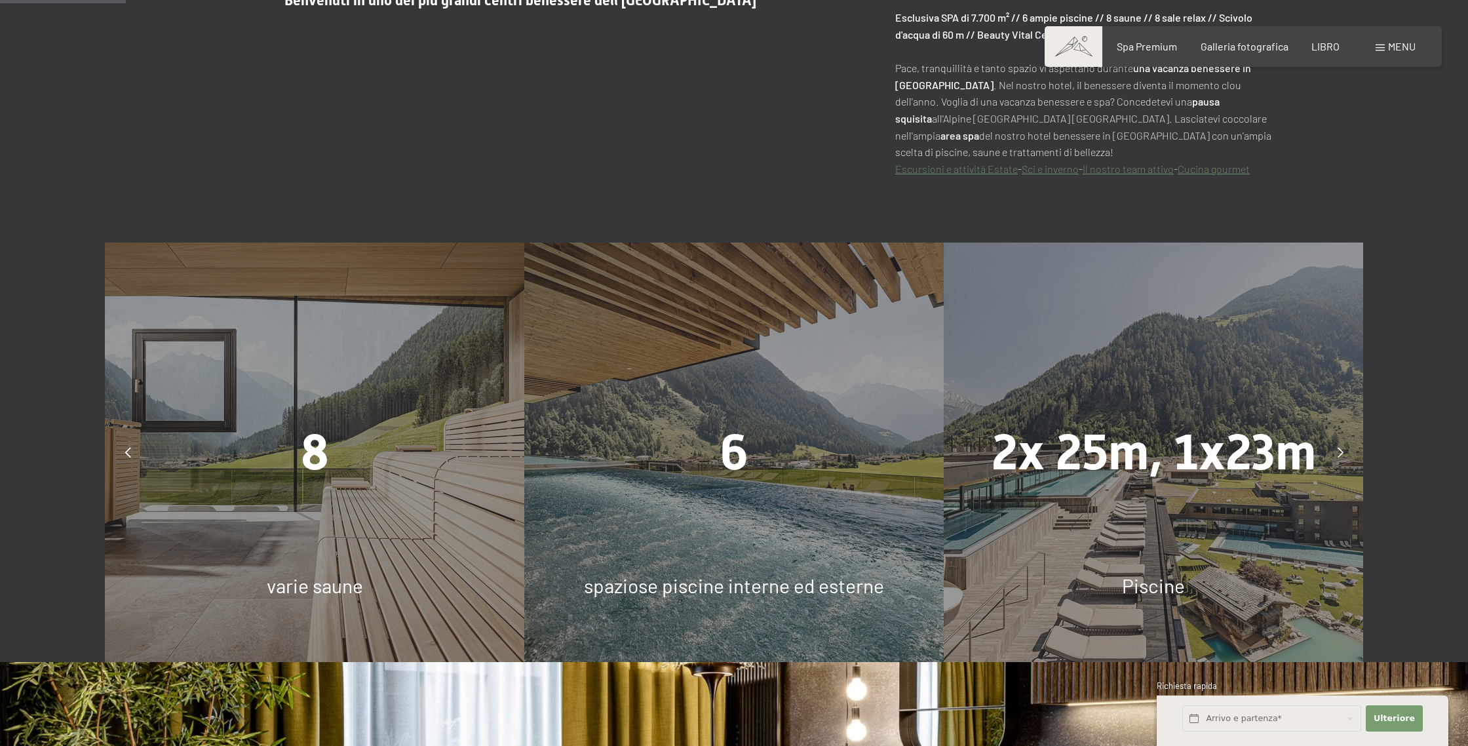
click at [1345, 452] on div at bounding box center [1340, 452] width 33 height 33
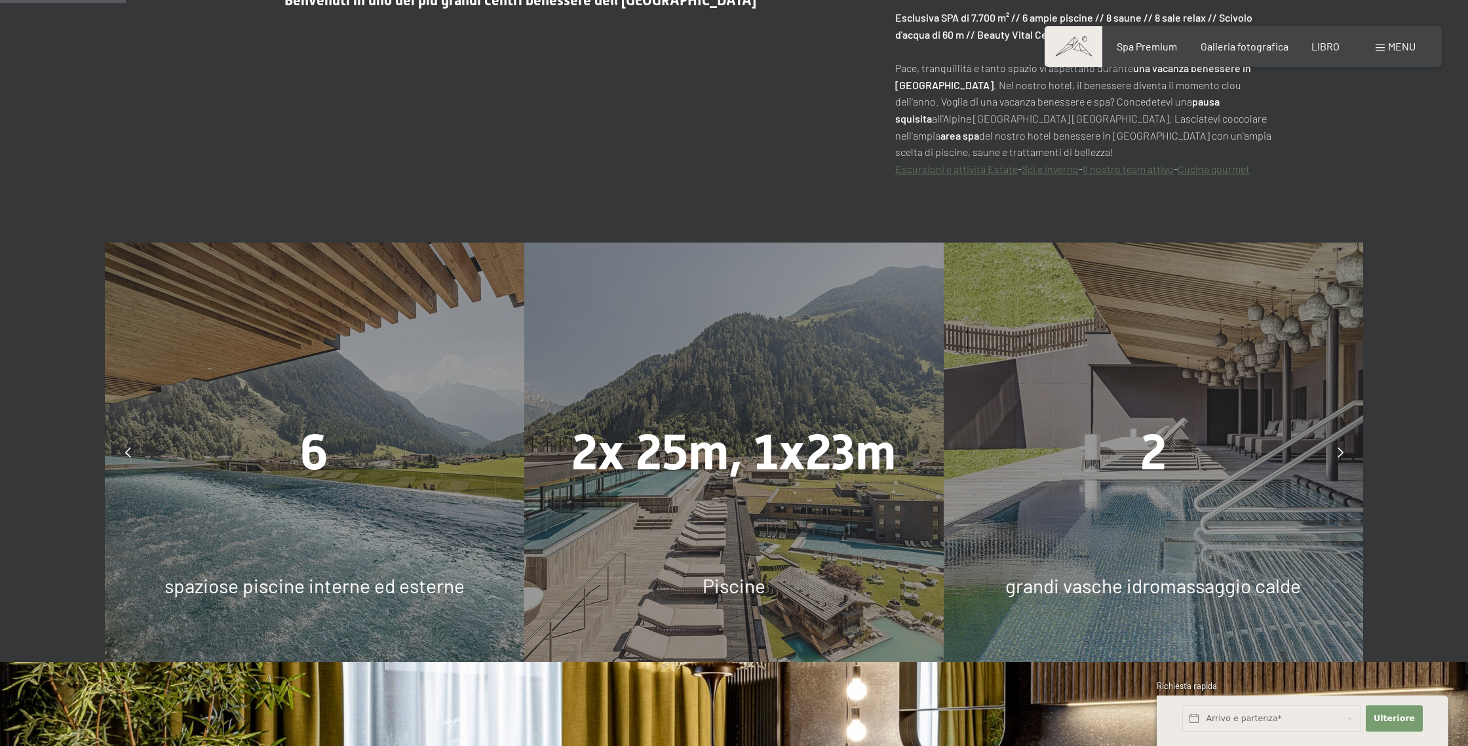
click at [1345, 452] on div at bounding box center [1340, 452] width 33 height 33
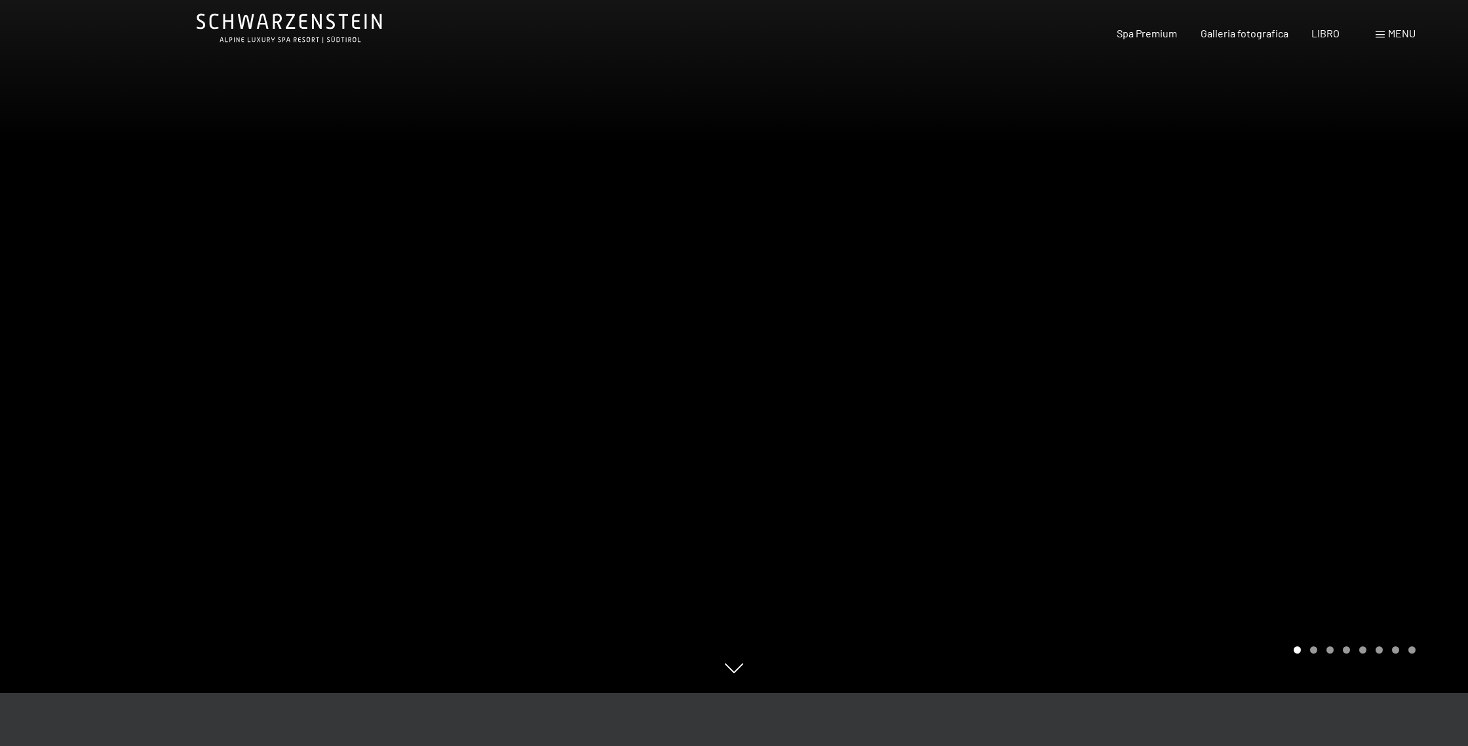
scroll to position [0, 0]
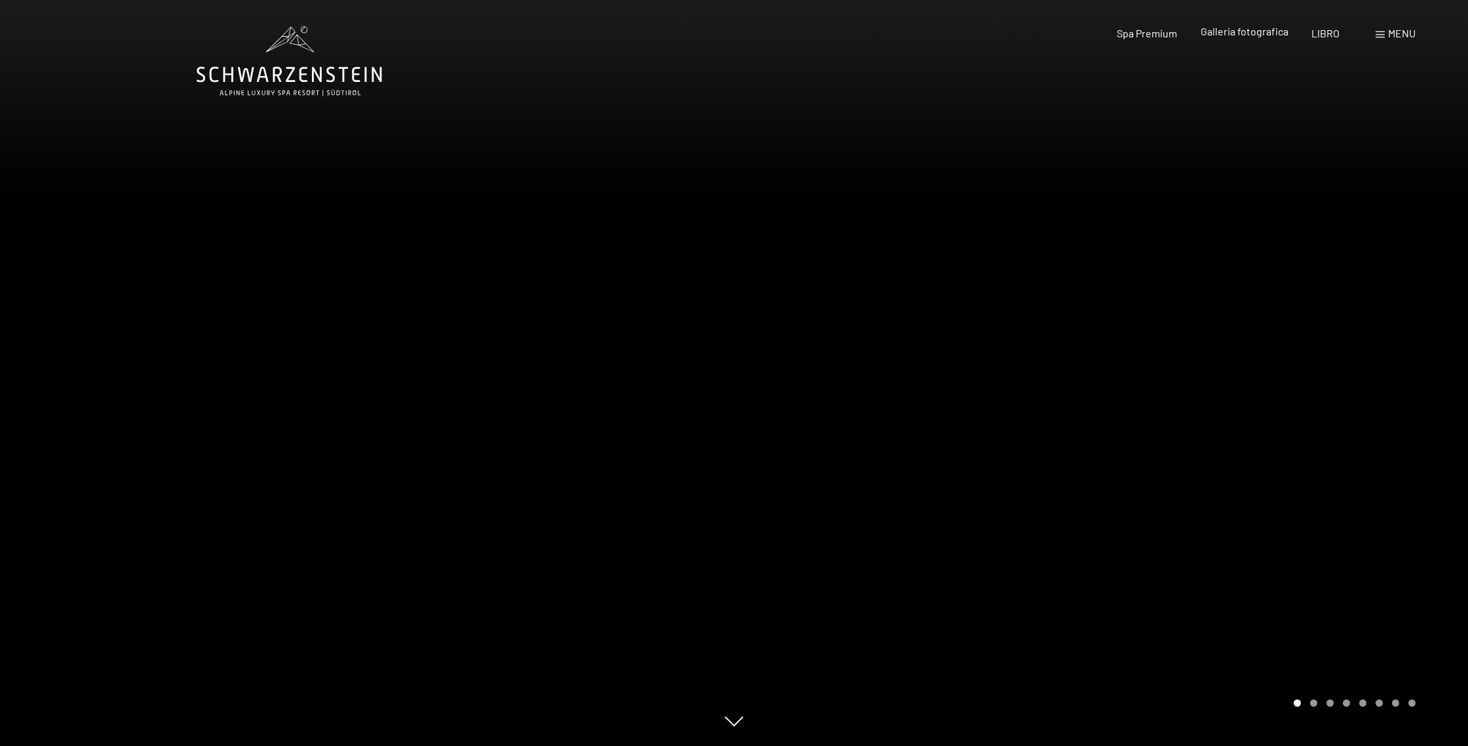
click at [1262, 35] on font "Galleria fotografica" at bounding box center [1245, 31] width 88 height 12
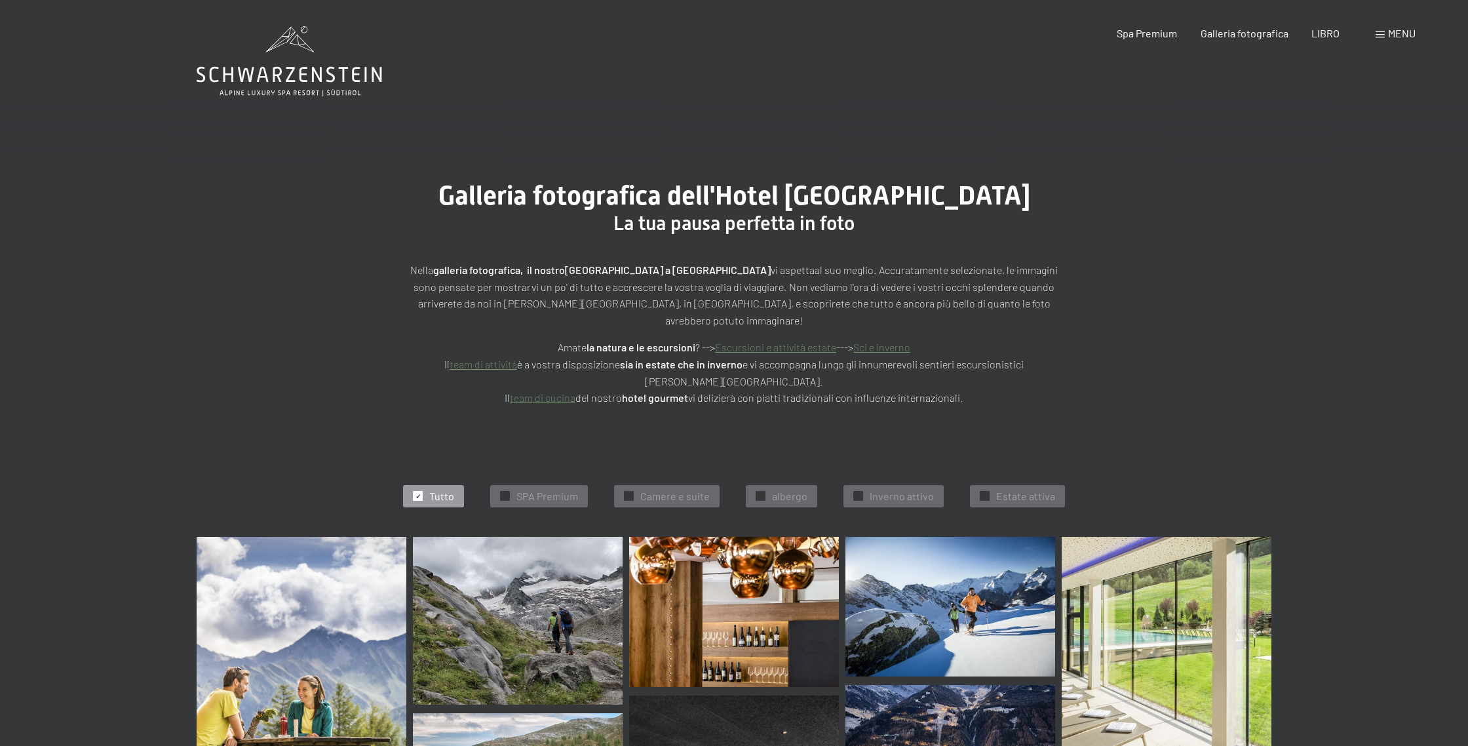
click at [1395, 35] on font "menu" at bounding box center [1402, 33] width 28 height 12
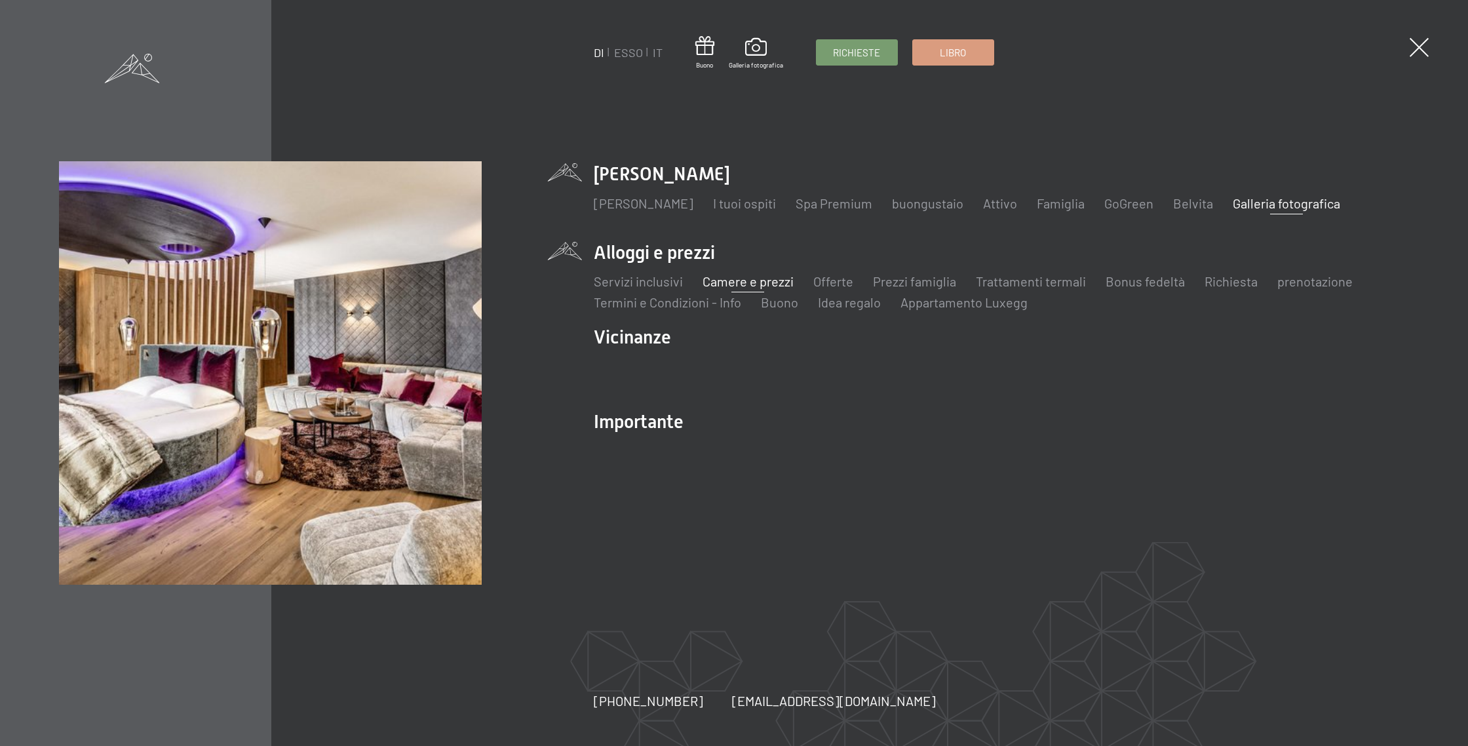
click at [748, 282] on font "Camere e prezzi" at bounding box center [748, 281] width 91 height 16
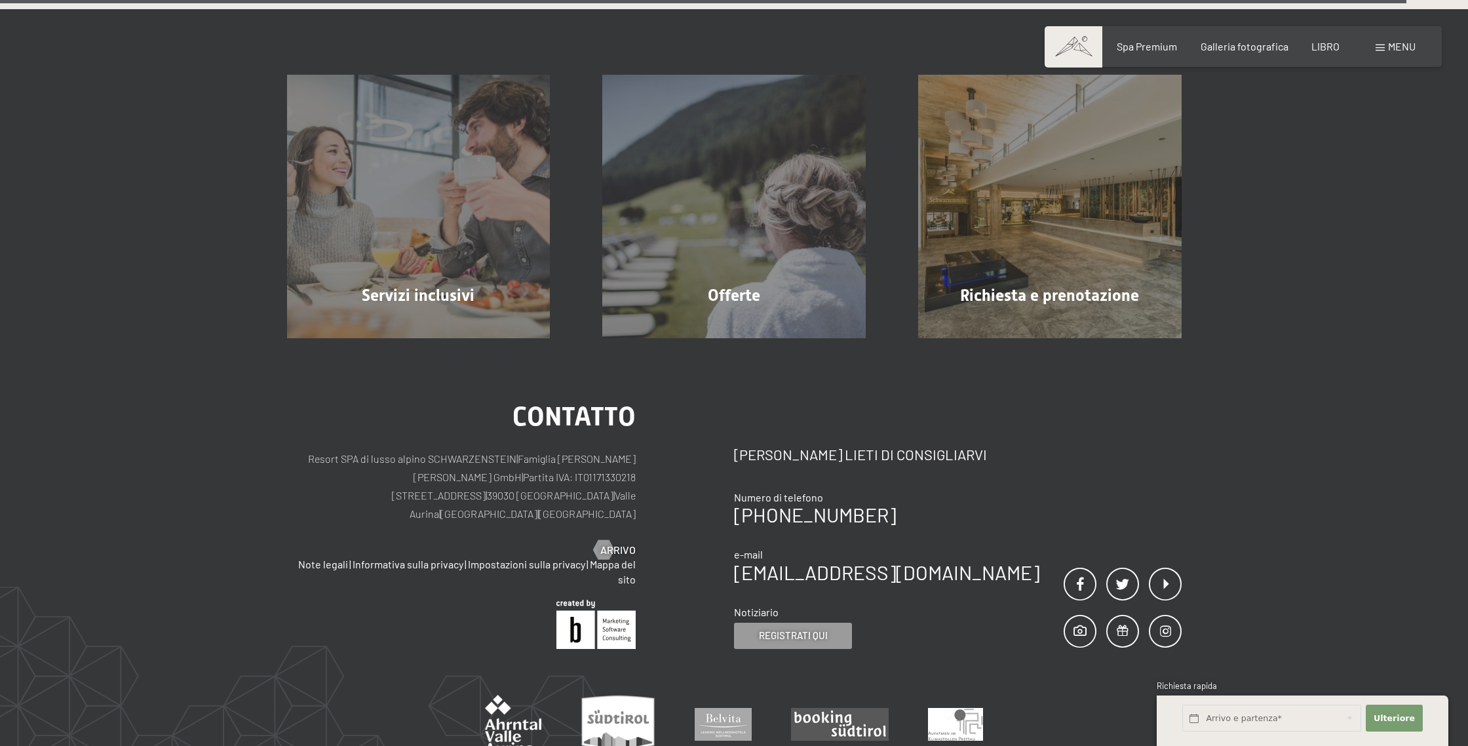
scroll to position [4093, 0]
drag, startPoint x: 373, startPoint y: 459, endPoint x: 636, endPoint y: 461, distance: 263.5
click at [637, 461] on div "contatto Resort SPA di lusso alpino SCHWARZENSTEIN | Famiglia Zimmerhofer Otmar…" at bounding box center [511, 525] width 448 height 245
copy p "Dorfstraße 11 | 39030 Lutago | Valle Aurina | Alto Adige | Italia"
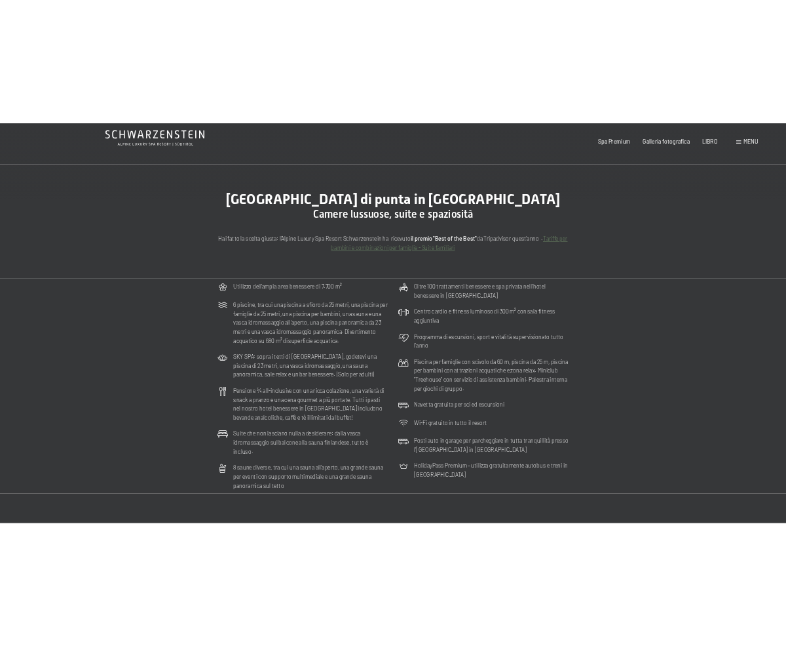
scroll to position [0, 0]
